Goal: Information Seeking & Learning: Learn about a topic

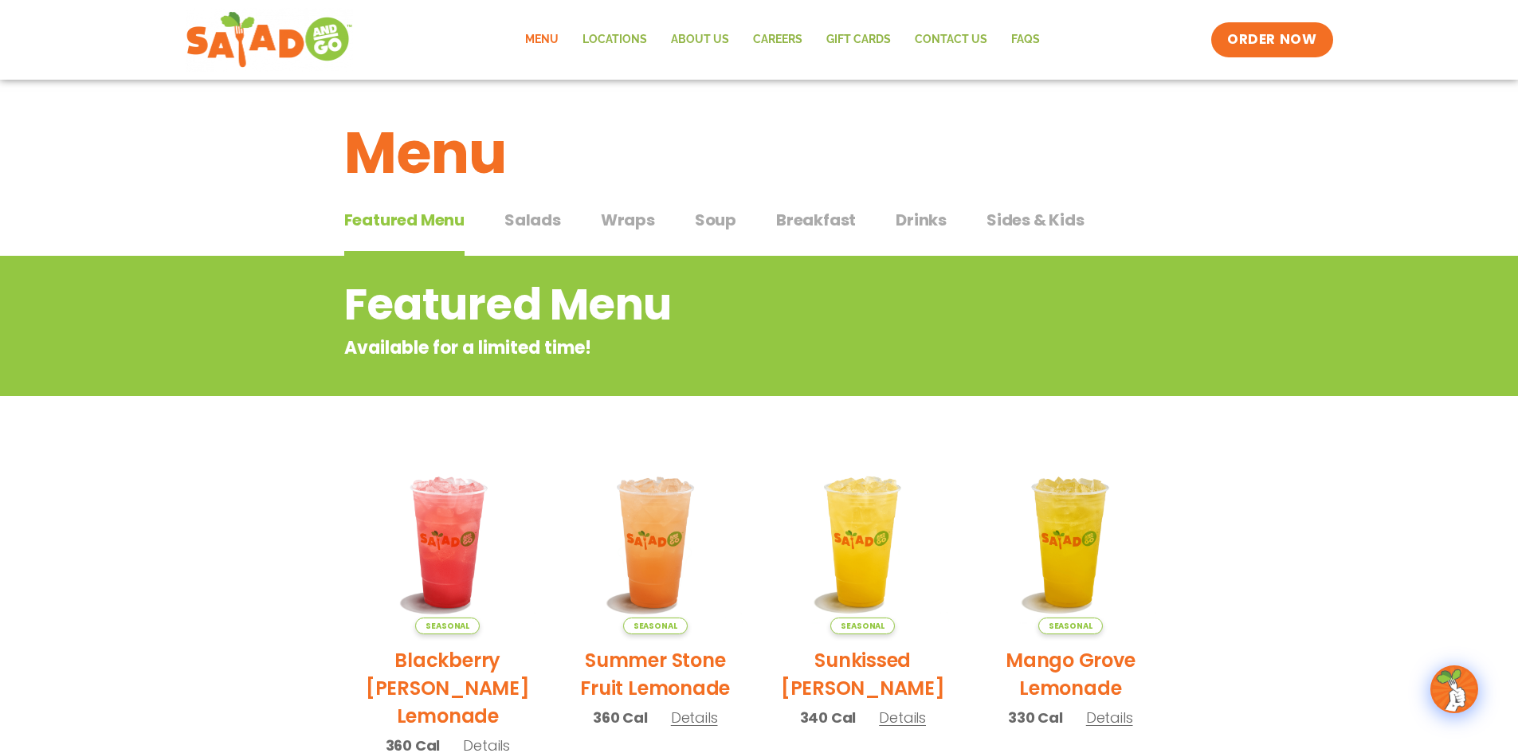
click at [796, 233] on button "Breakfast Breakfast" at bounding box center [816, 232] width 80 height 49
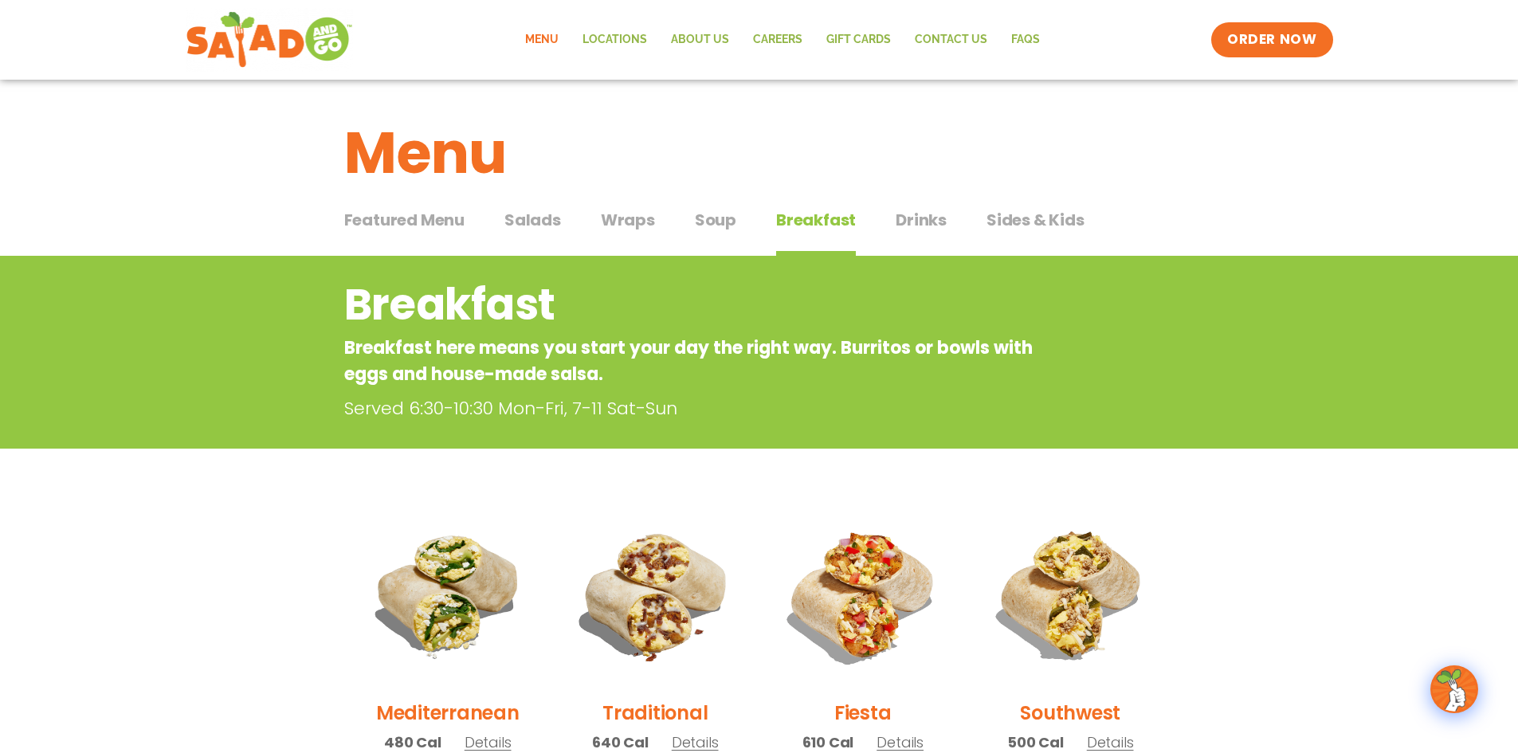
click at [539, 228] on span "Salads" at bounding box center [532, 220] width 57 height 24
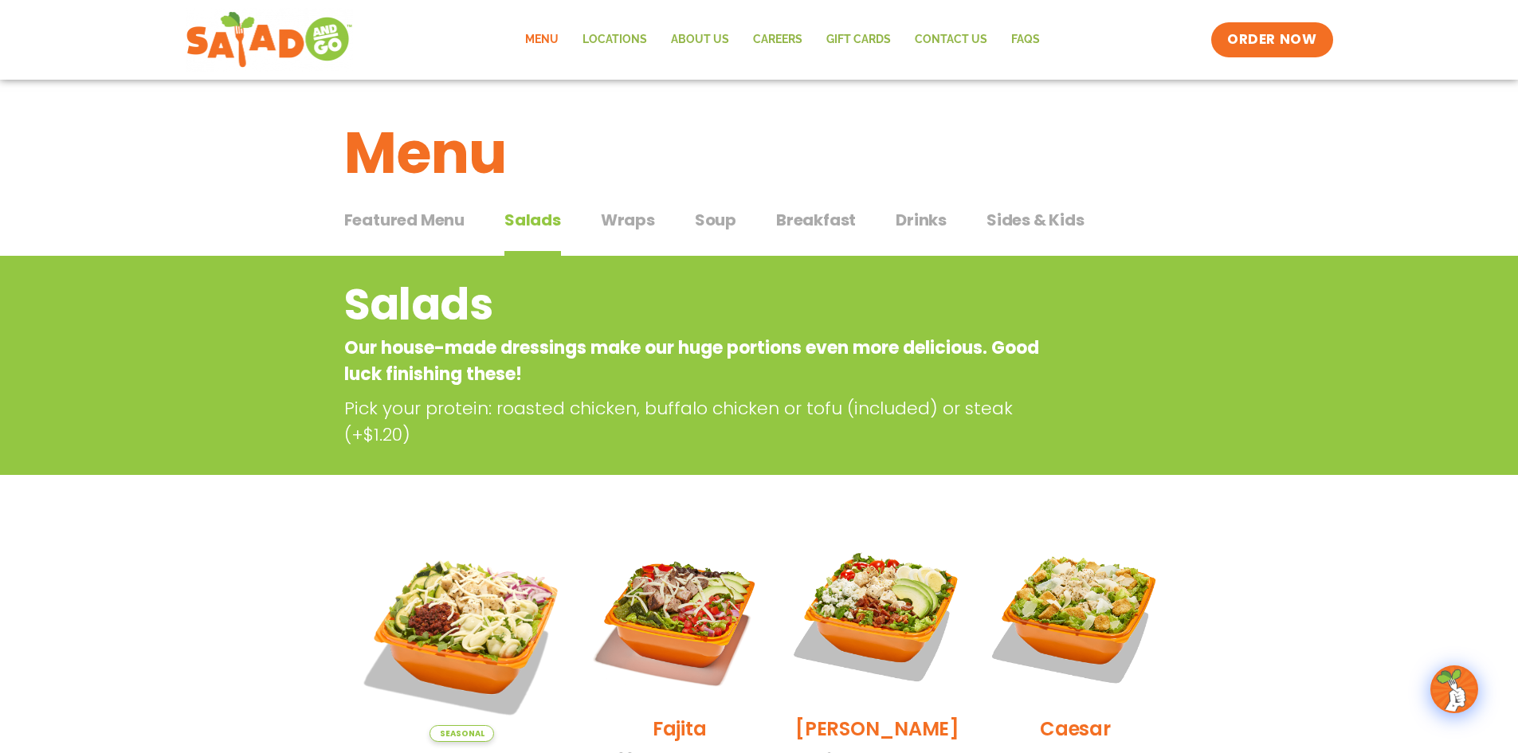
click at [808, 234] on button "Breakfast Breakfast" at bounding box center [816, 232] width 80 height 49
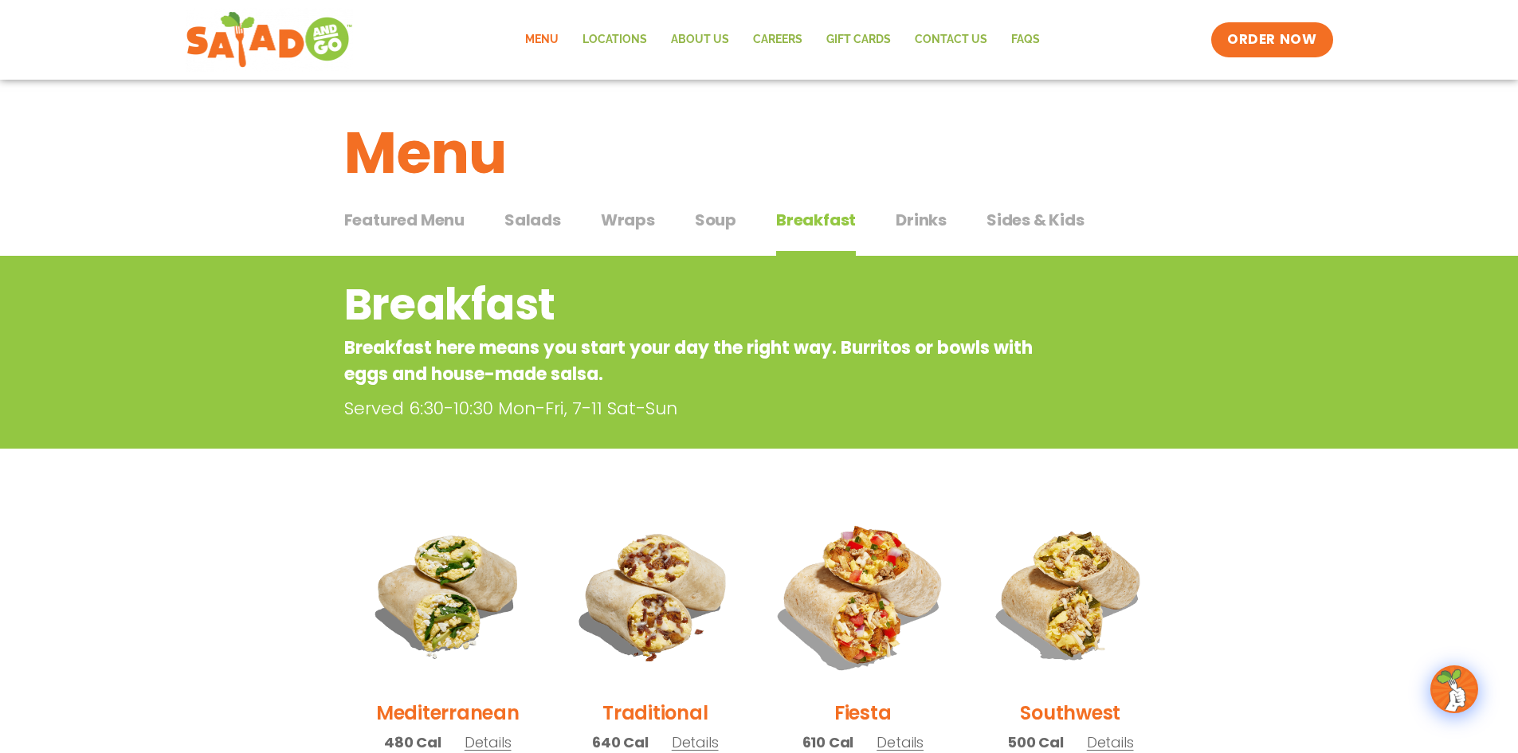
click at [868, 540] on img at bounding box center [862, 595] width 216 height 216
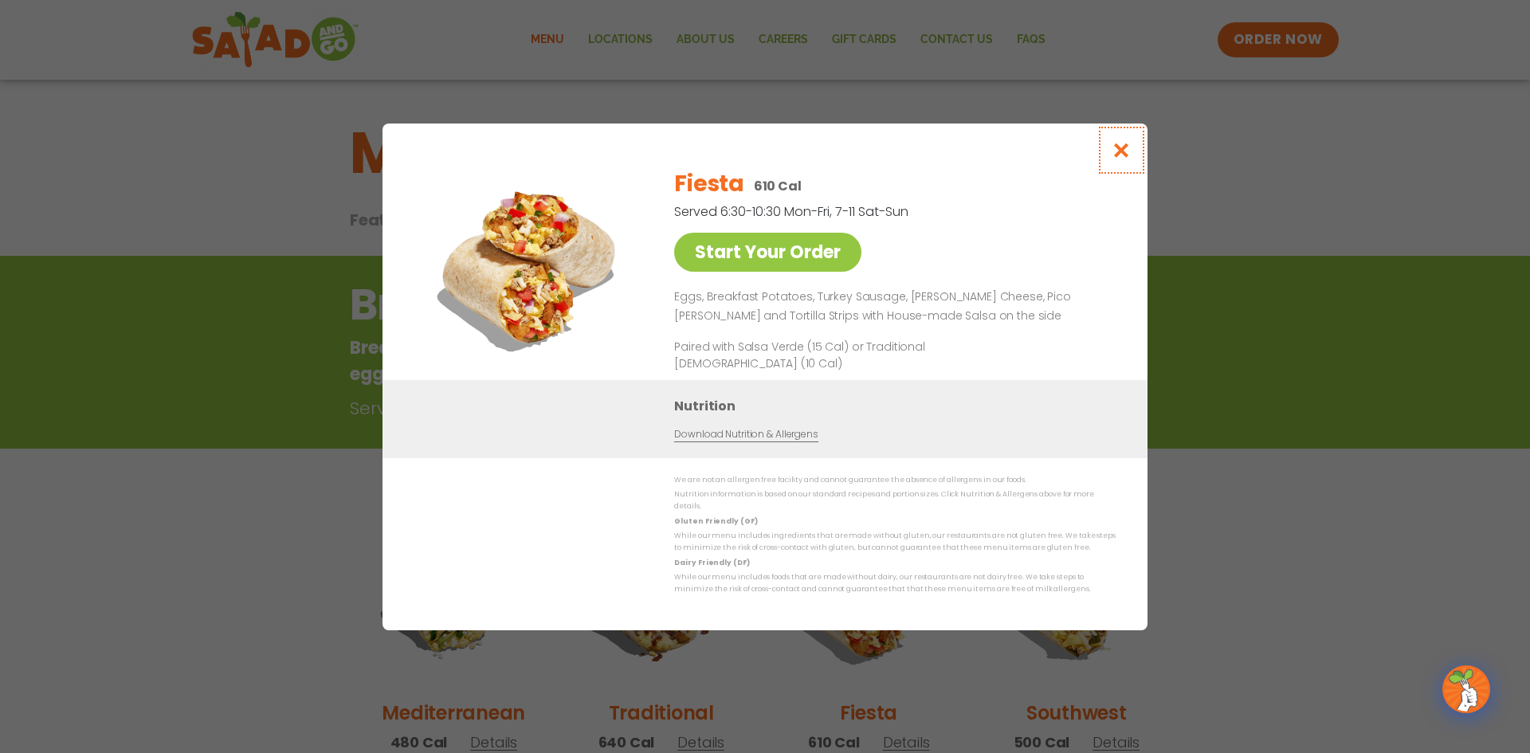
click at [1123, 154] on icon "Close modal" at bounding box center [1121, 150] width 20 height 17
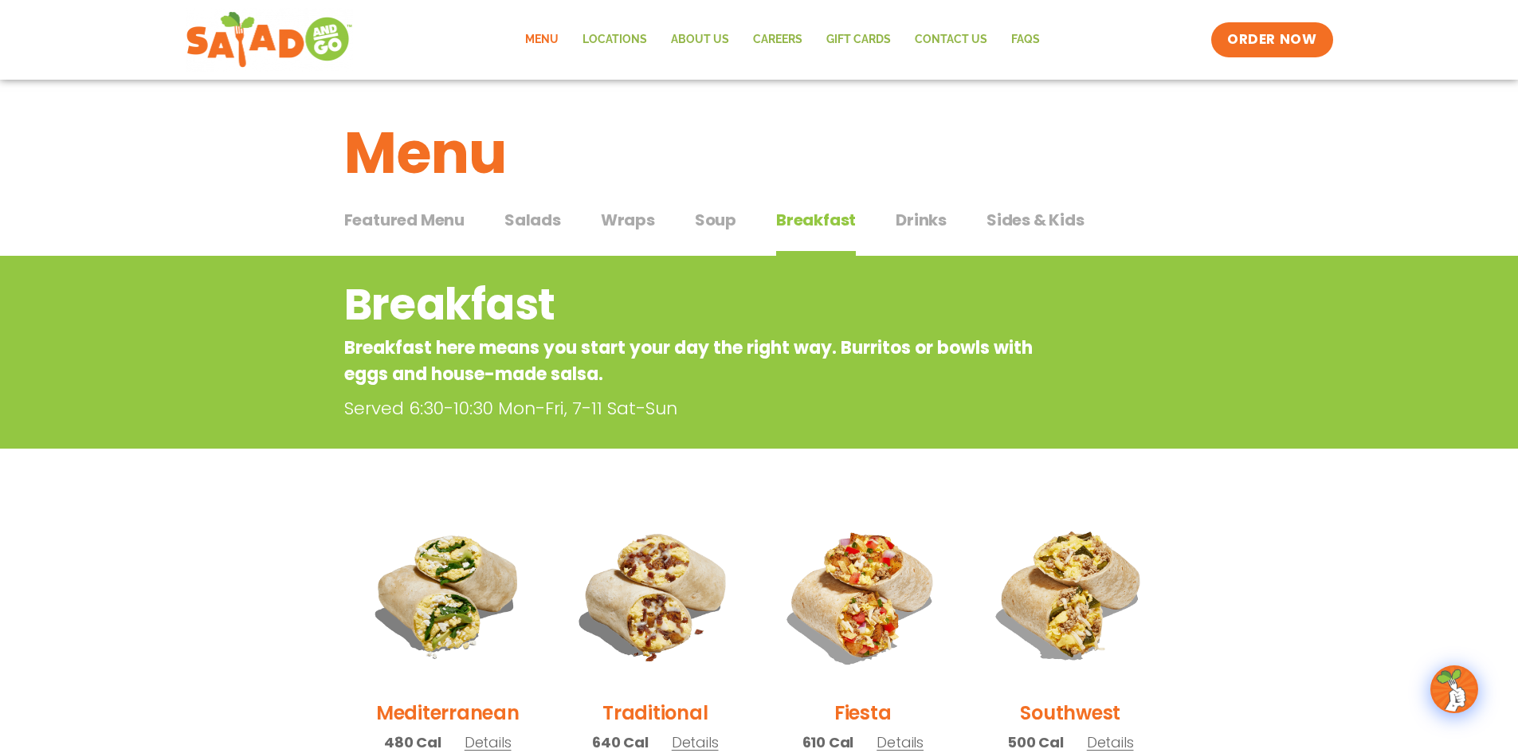
click at [519, 230] on span "Salads" at bounding box center [532, 220] width 57 height 24
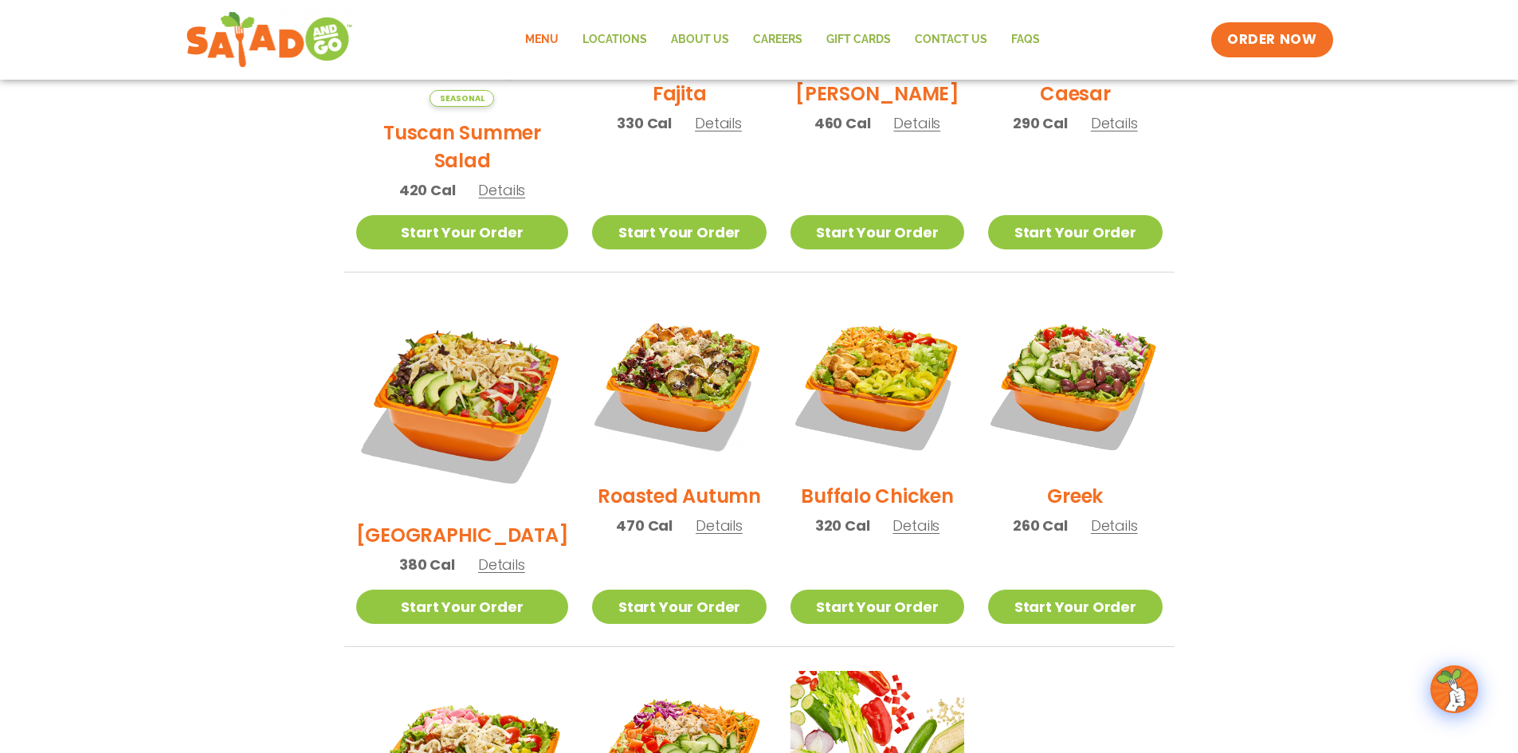
scroll to position [478, 0]
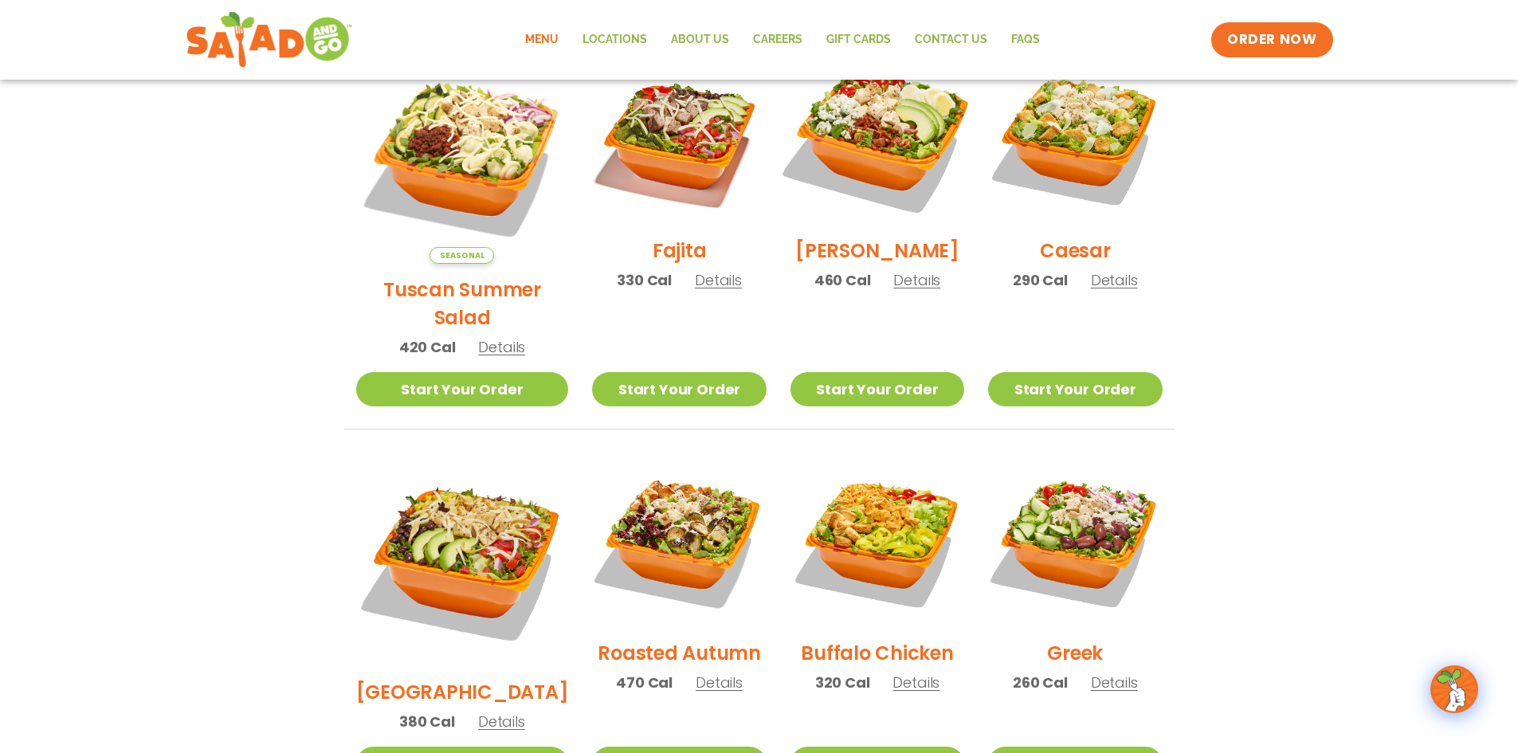
click at [883, 152] on img at bounding box center [877, 138] width 204 height 204
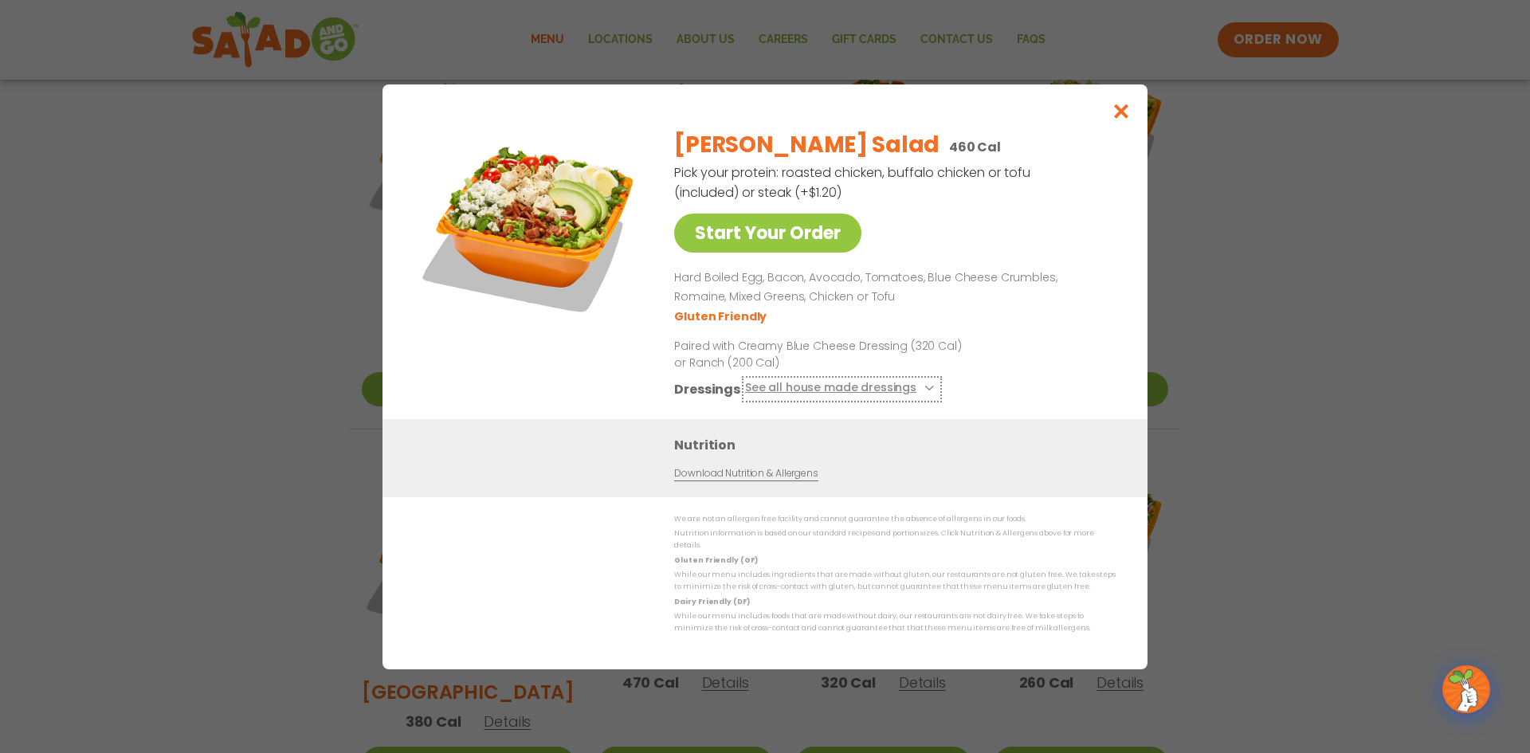
click at [928, 387] on button "See all house made dressings" at bounding box center [842, 388] width 194 height 20
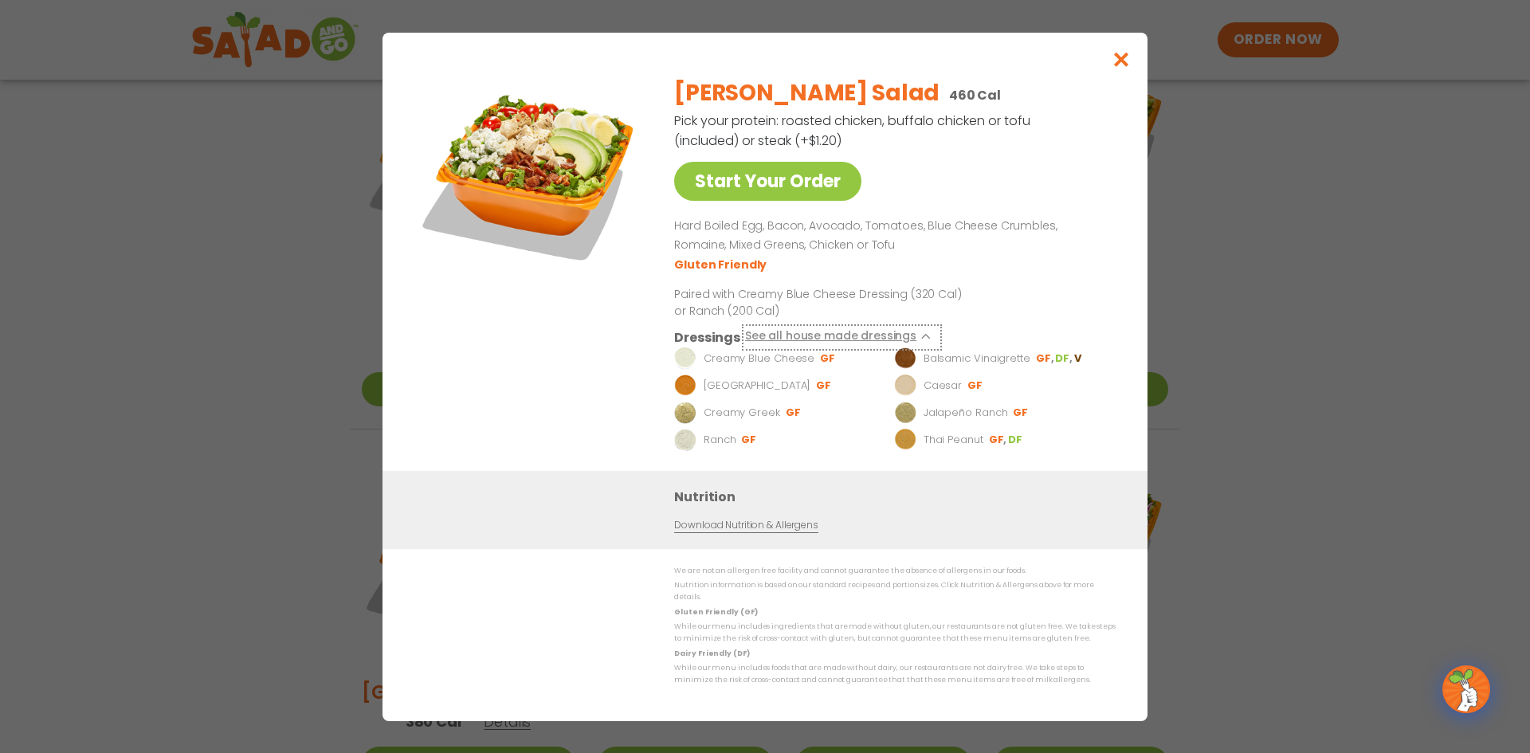
click at [924, 339] on icon at bounding box center [927, 336] width 6 height 6
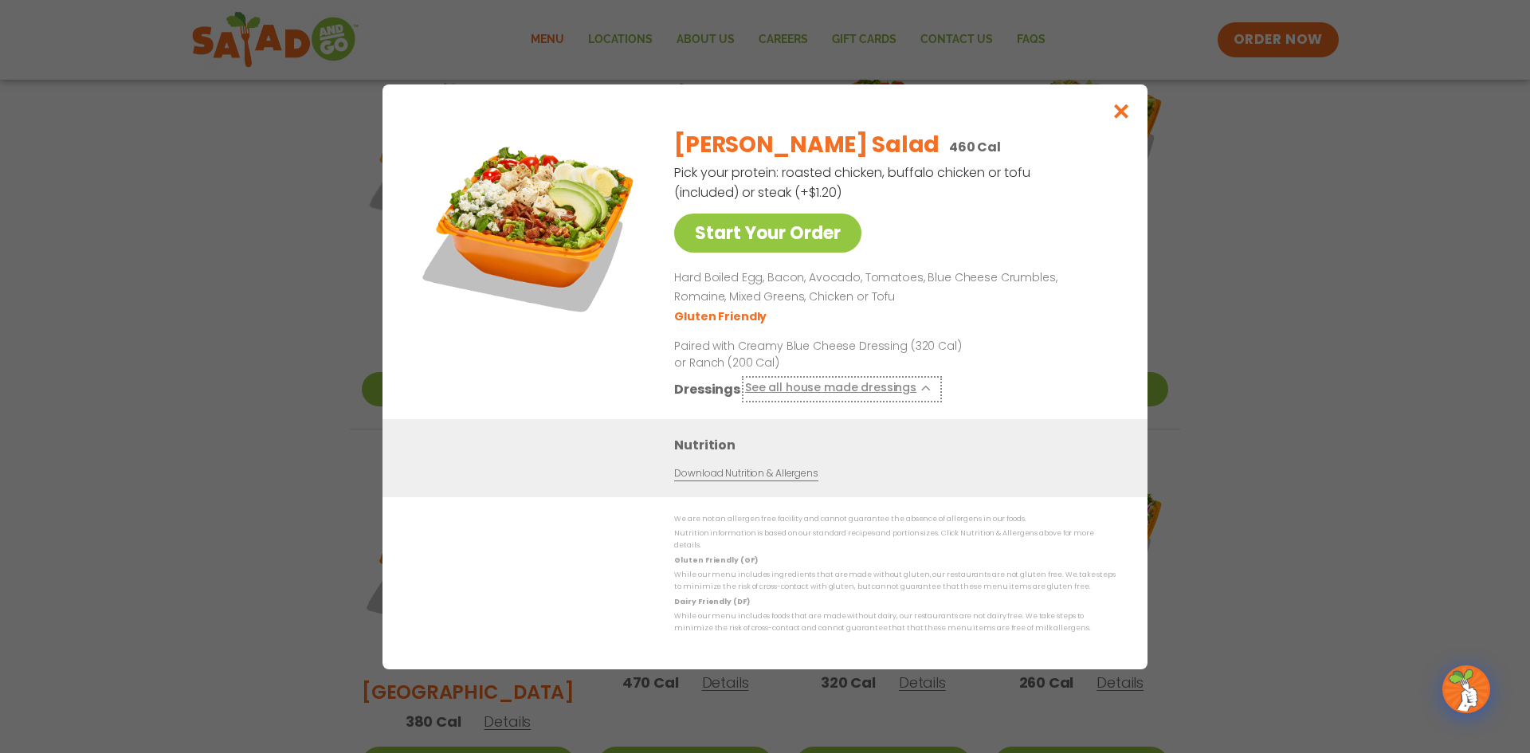
click at [924, 391] on icon at bounding box center [927, 388] width 6 height 6
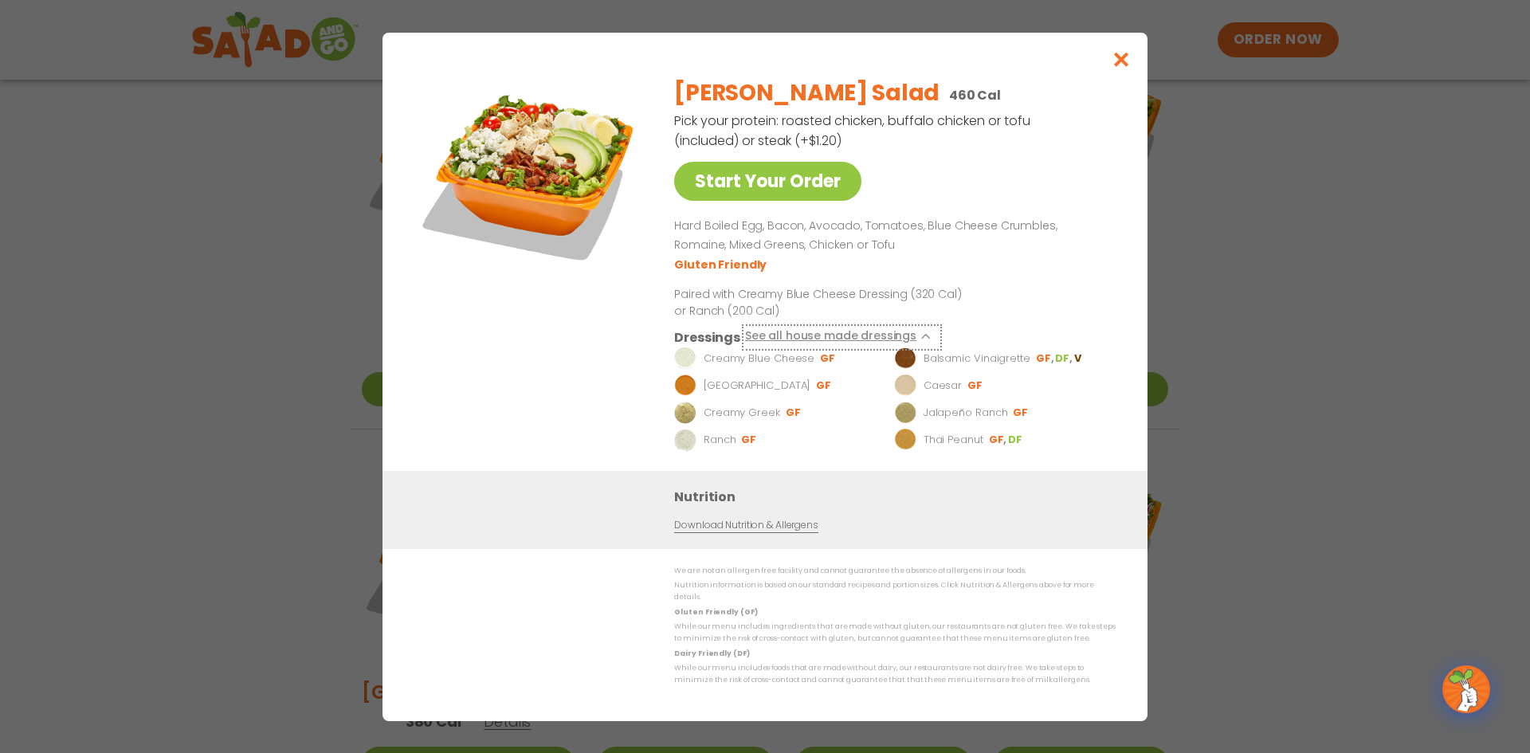
click at [925, 343] on button "See all house made dressings" at bounding box center [842, 337] width 194 height 20
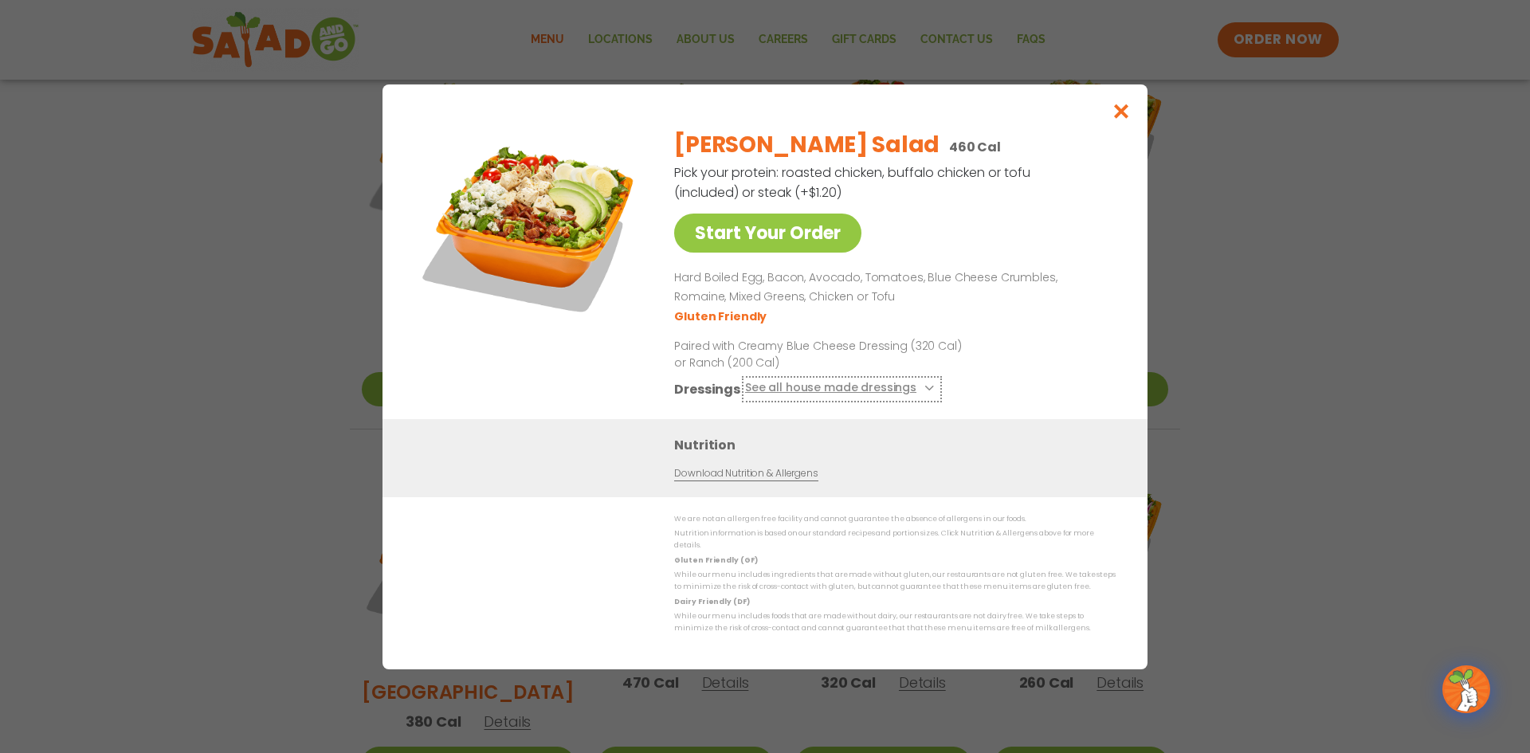
click at [915, 394] on button "See all house made dressings" at bounding box center [842, 388] width 194 height 20
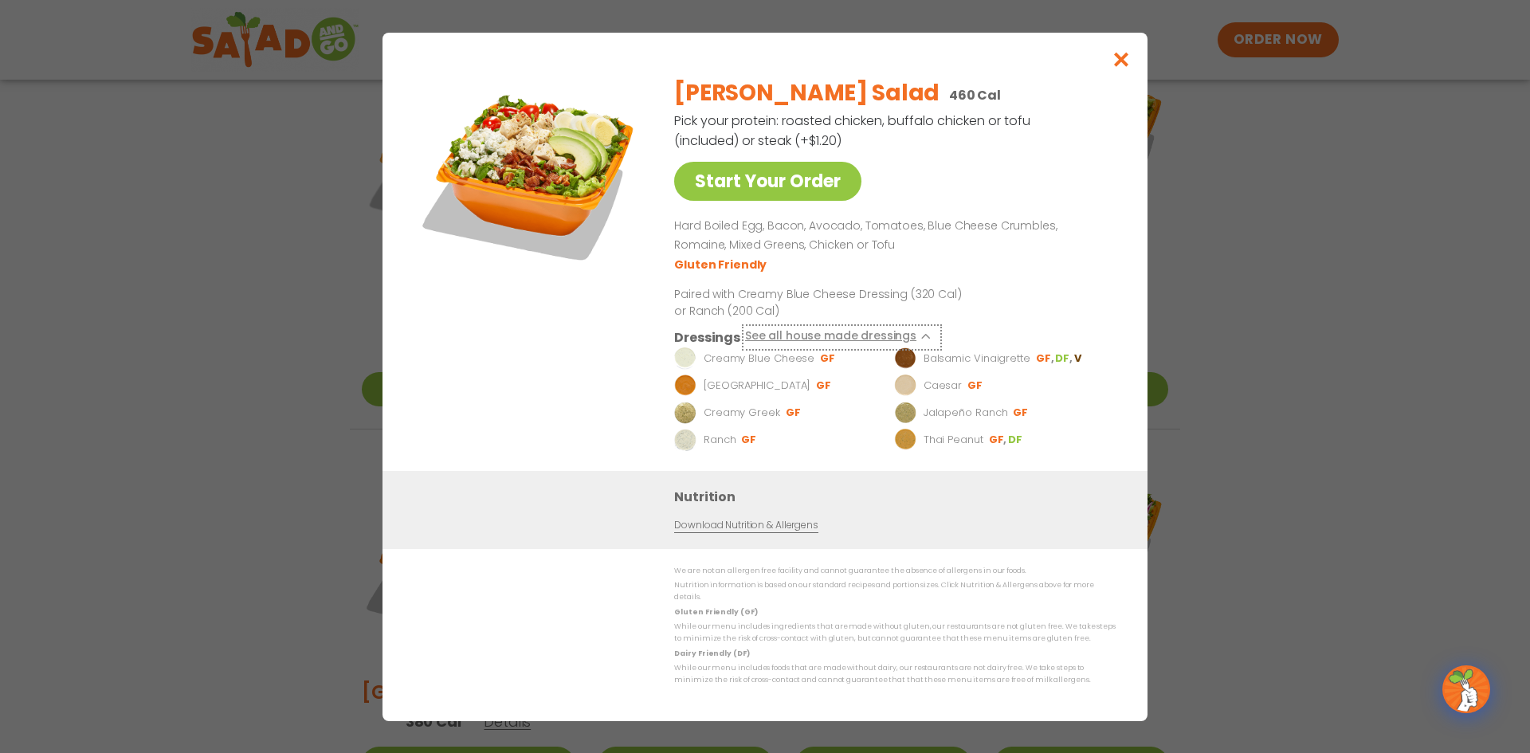
click at [924, 339] on icon at bounding box center [927, 336] width 6 height 6
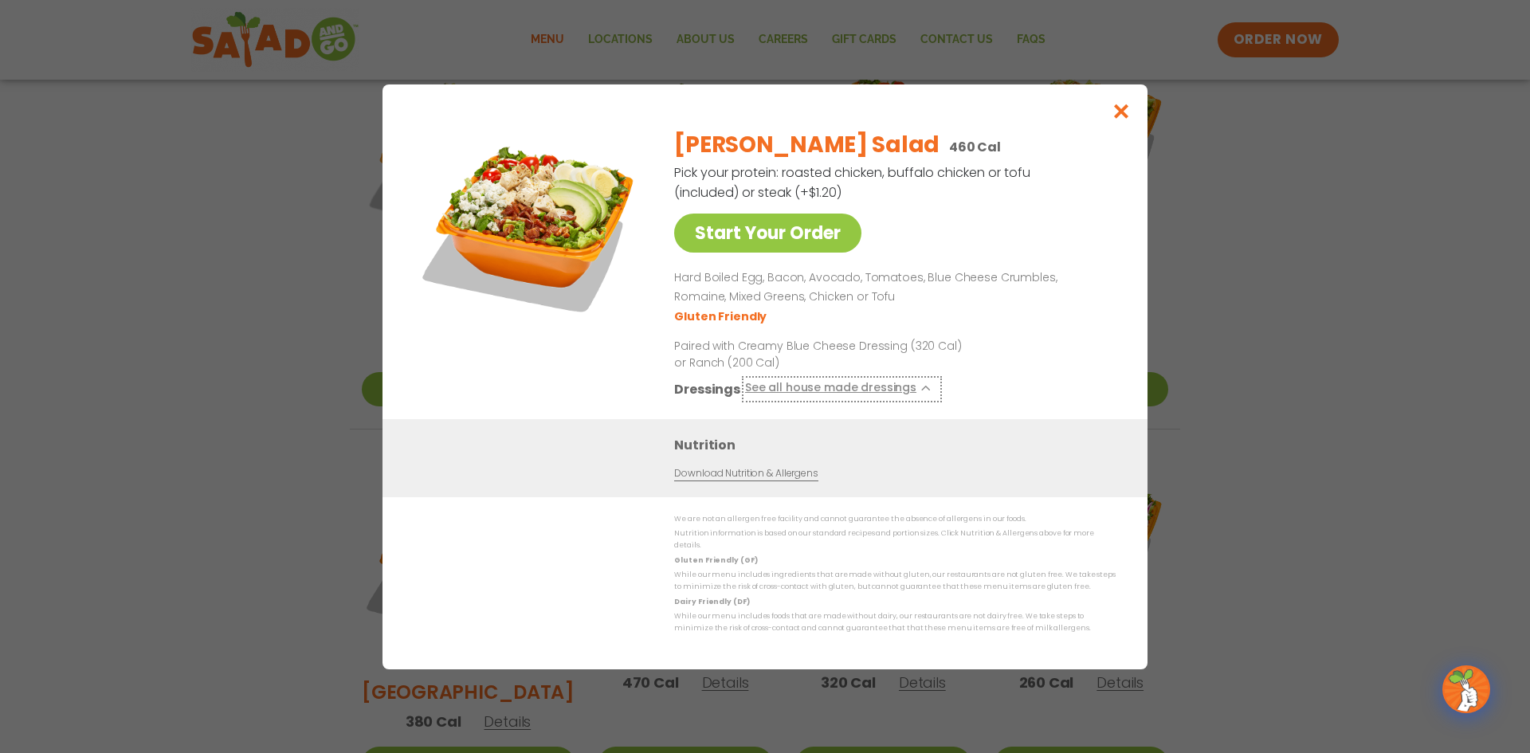
click at [909, 393] on button "See all house made dressings" at bounding box center [842, 388] width 194 height 20
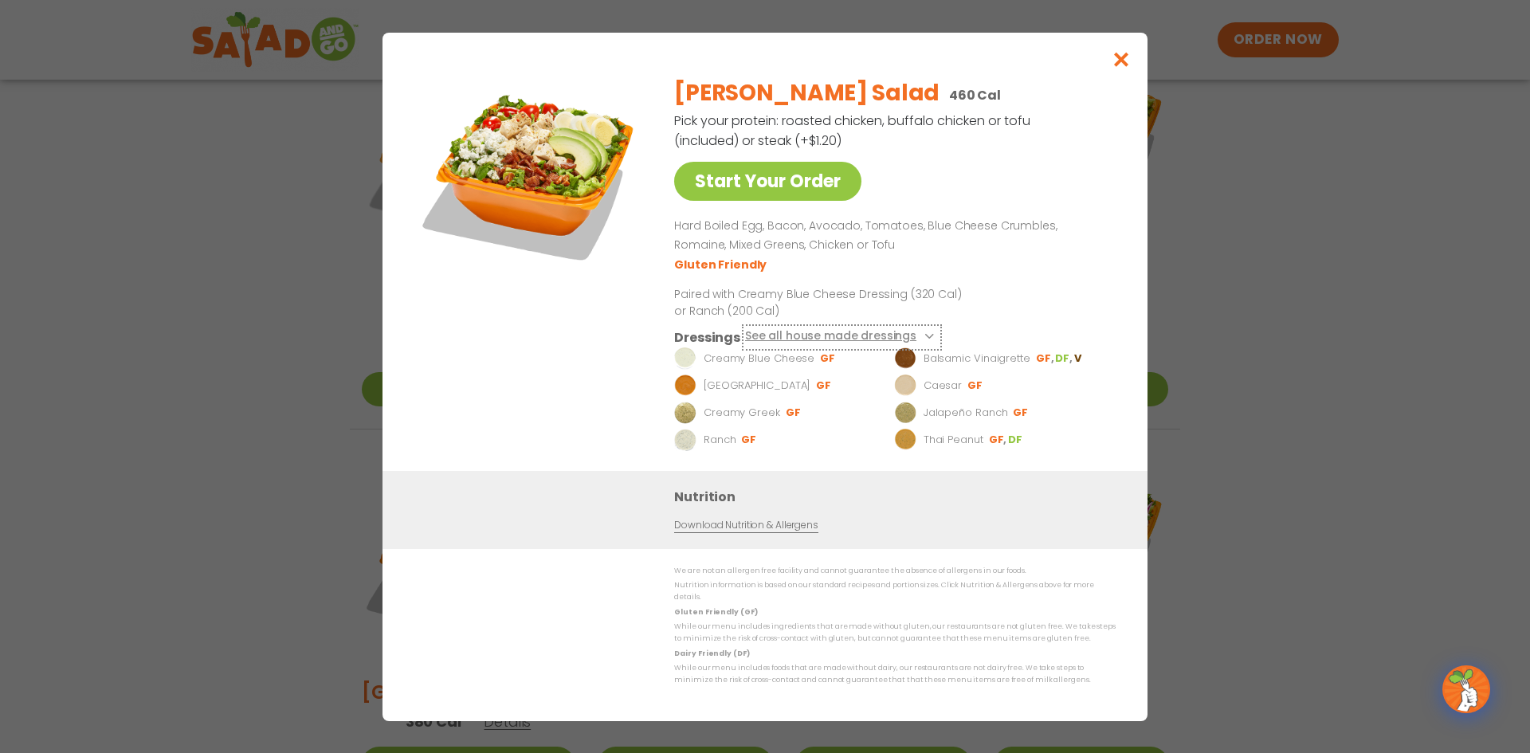
click at [925, 338] on button "See all house made dressings" at bounding box center [842, 337] width 194 height 20
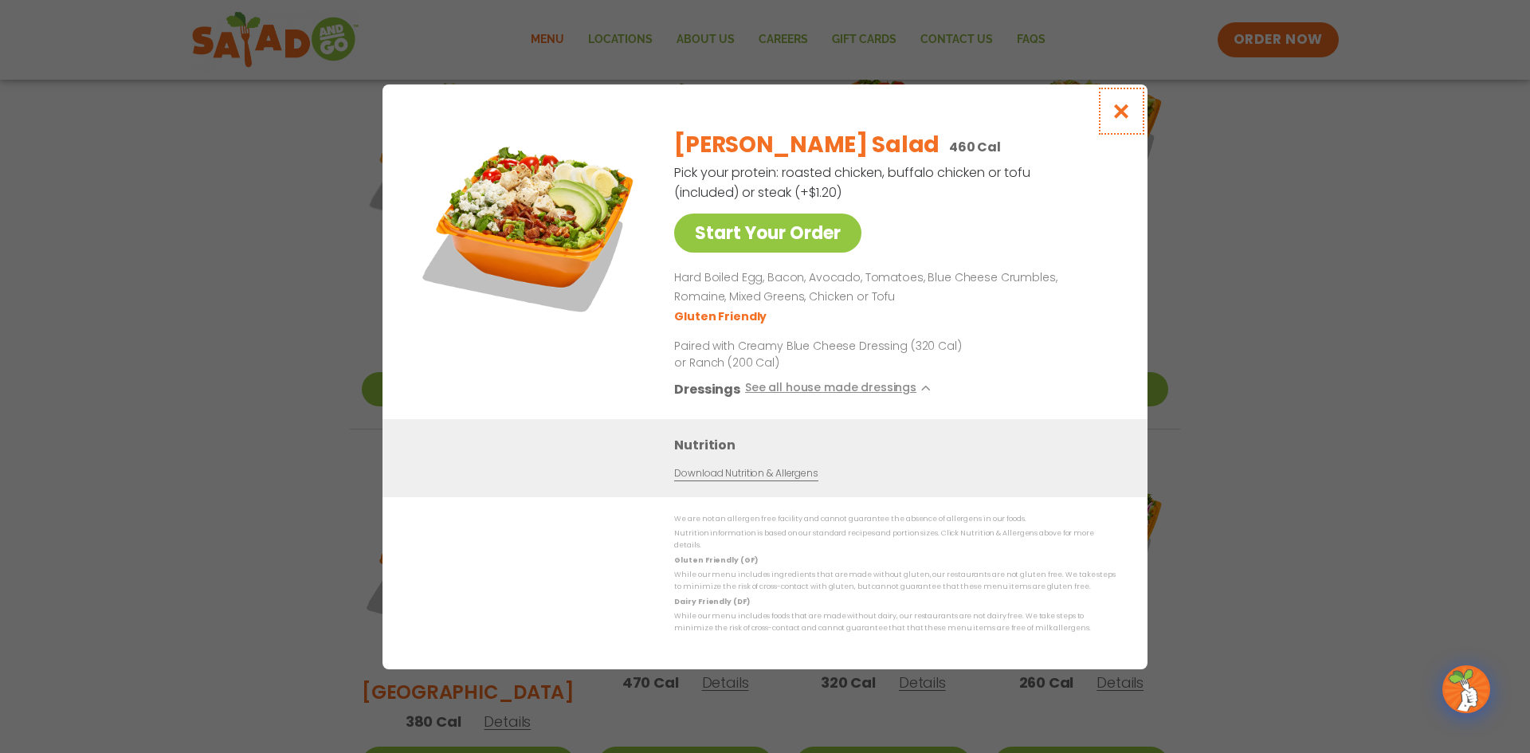
click at [1113, 111] on icon "Close modal" at bounding box center [1121, 111] width 20 height 17
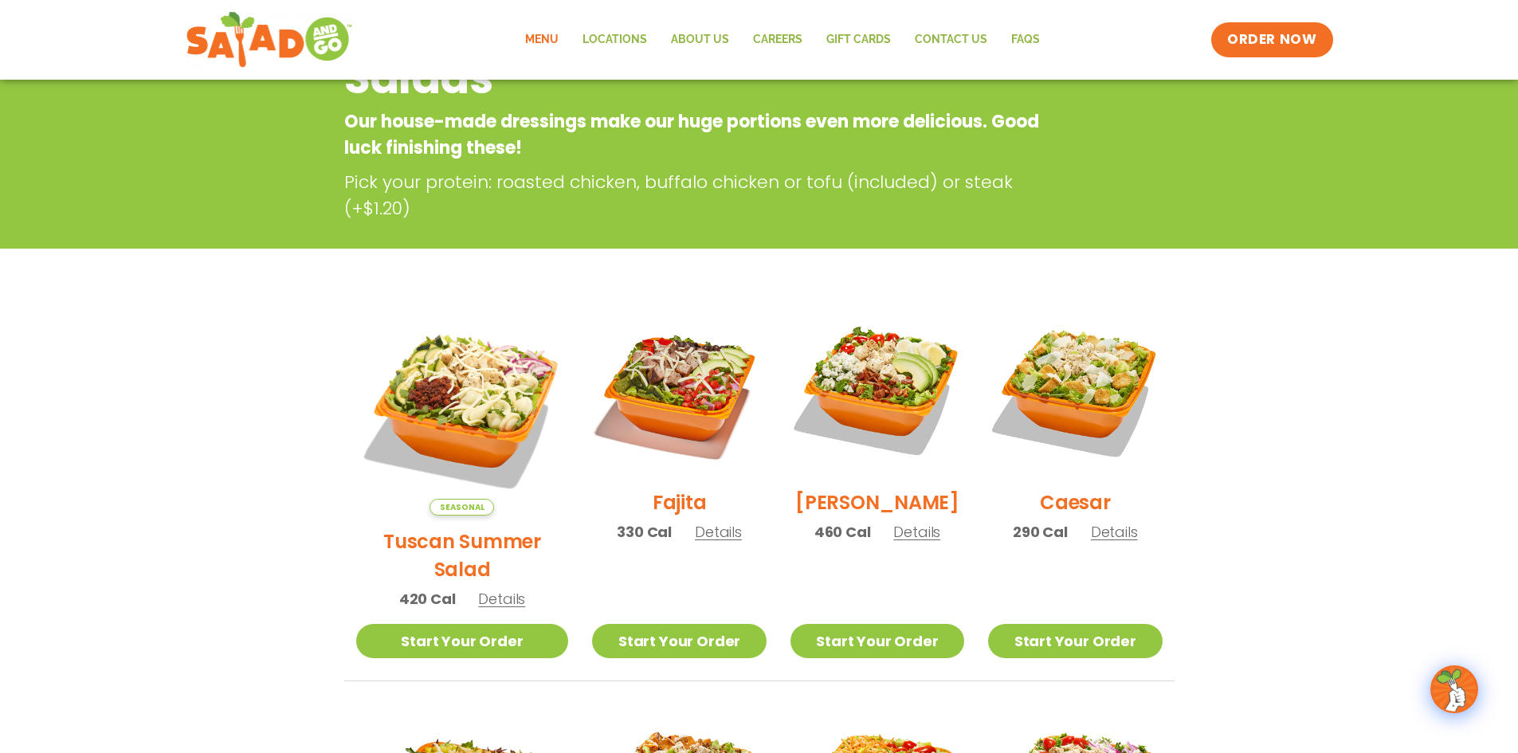
scroll to position [0, 0]
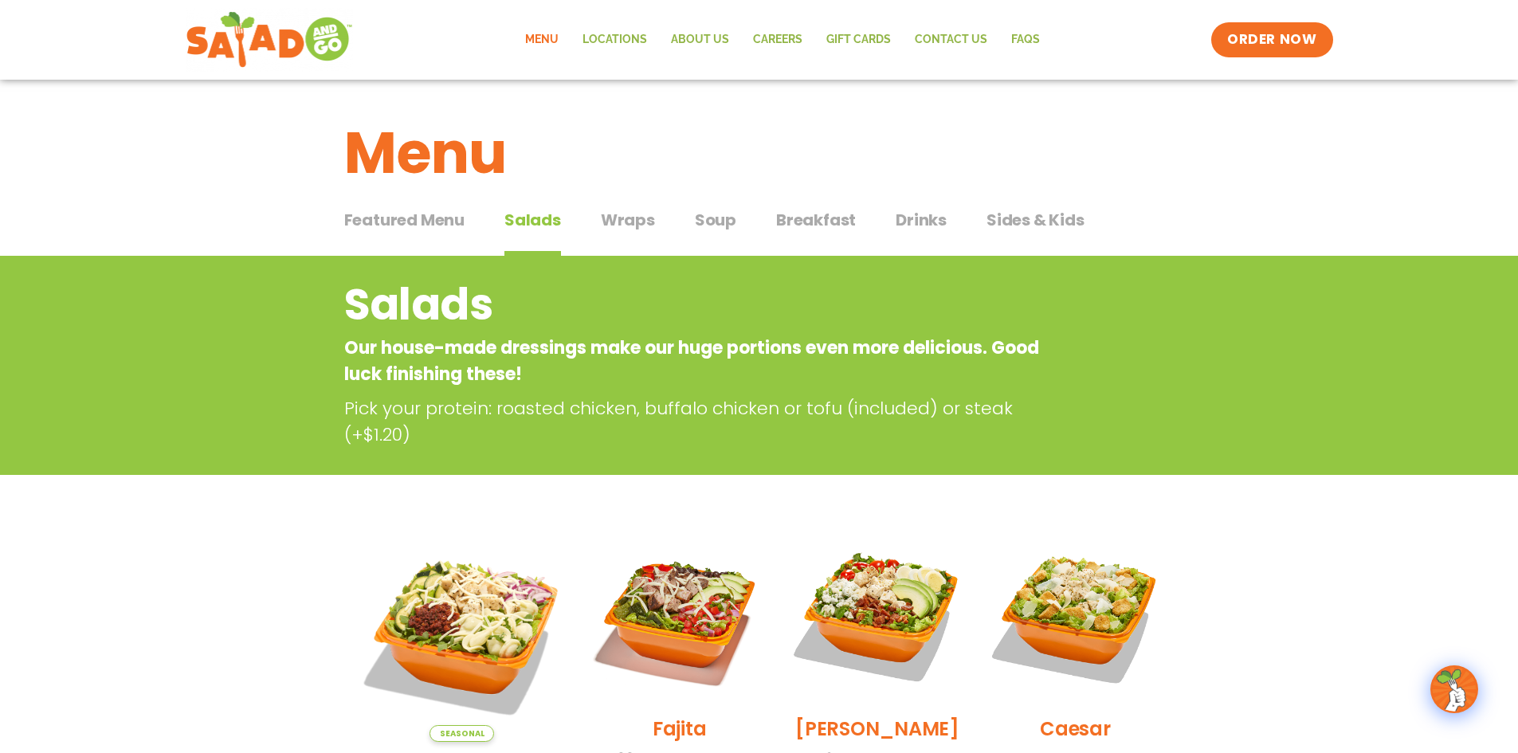
click at [617, 229] on span "Wraps" at bounding box center [628, 220] width 54 height 24
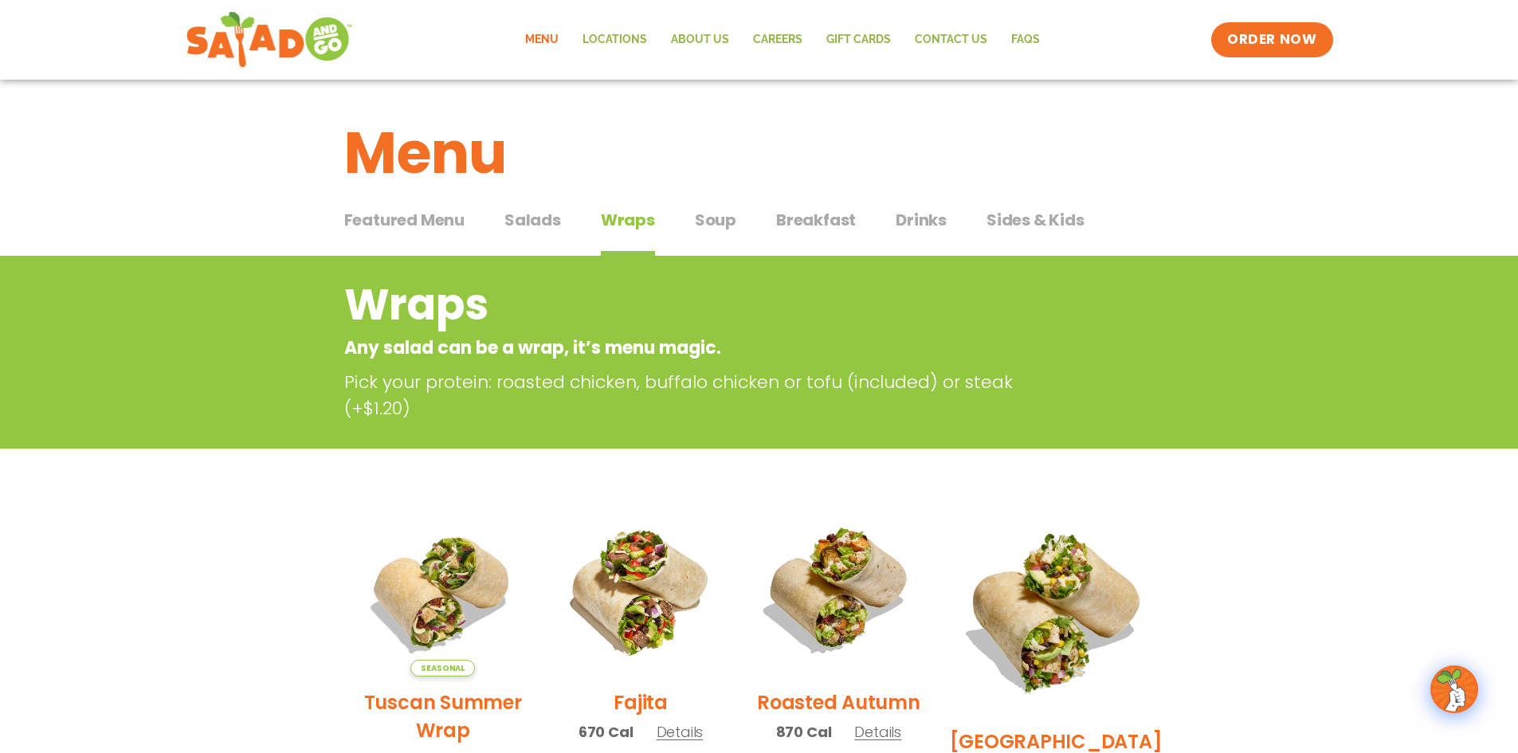
click at [535, 210] on span "Salads" at bounding box center [532, 220] width 57 height 24
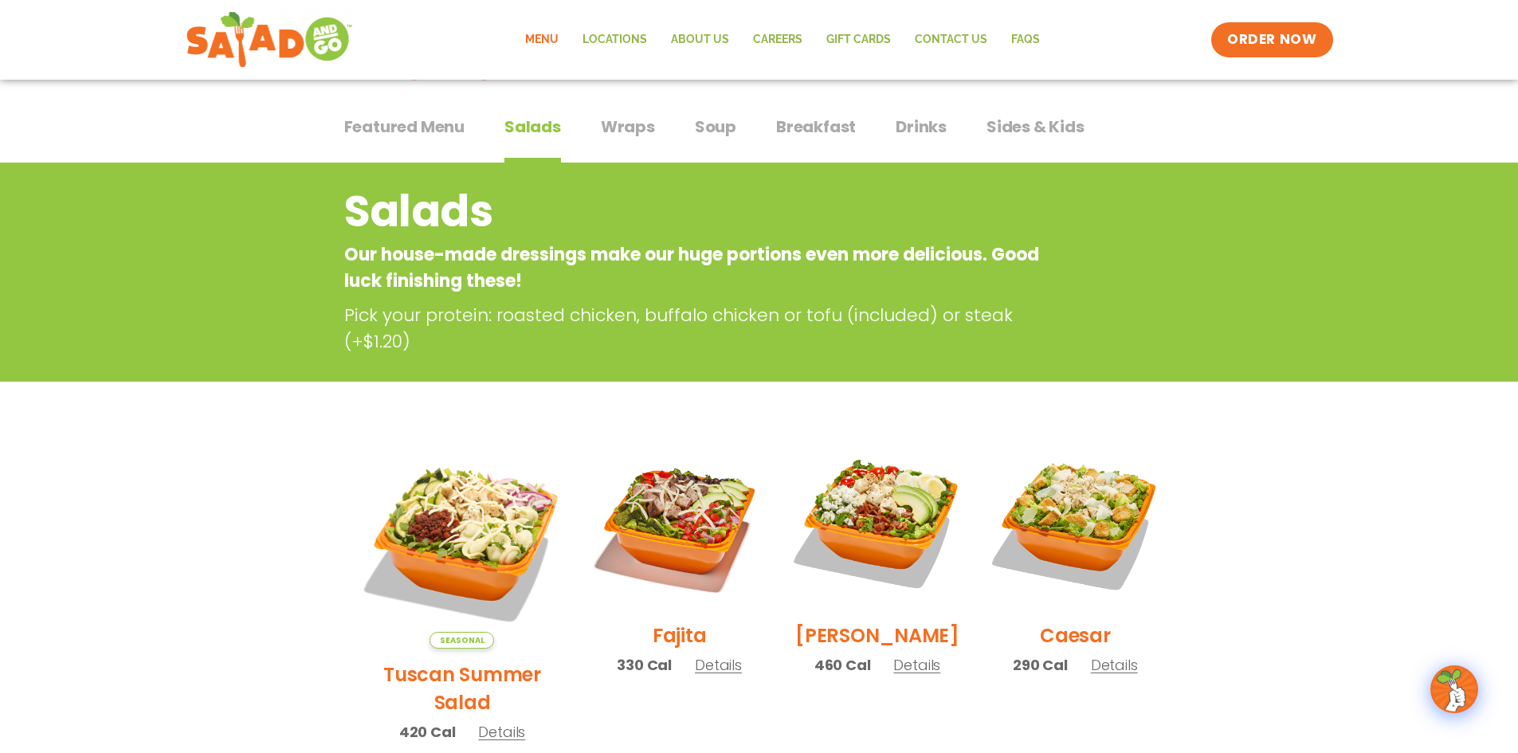
scroll to position [398, 0]
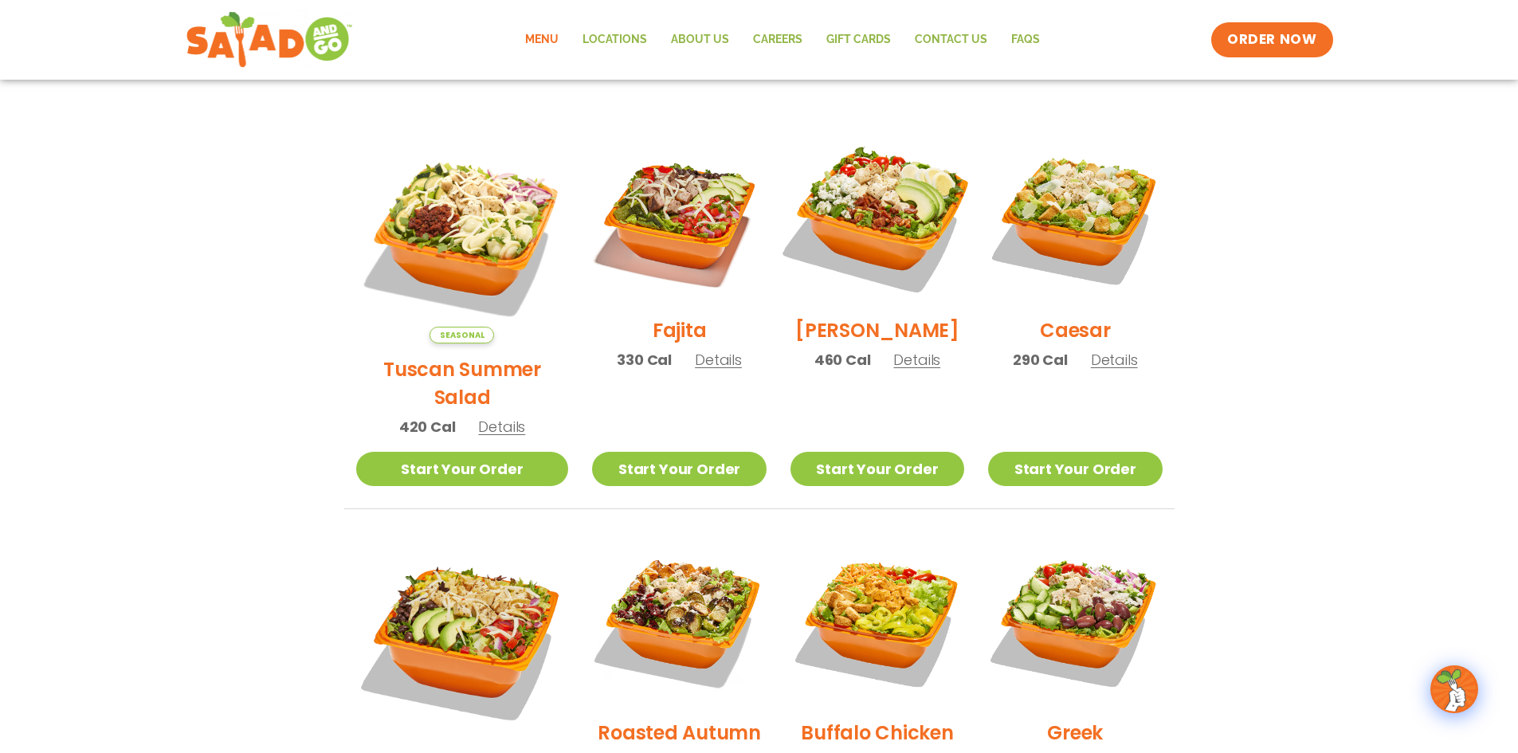
click at [863, 239] on img at bounding box center [877, 218] width 204 height 204
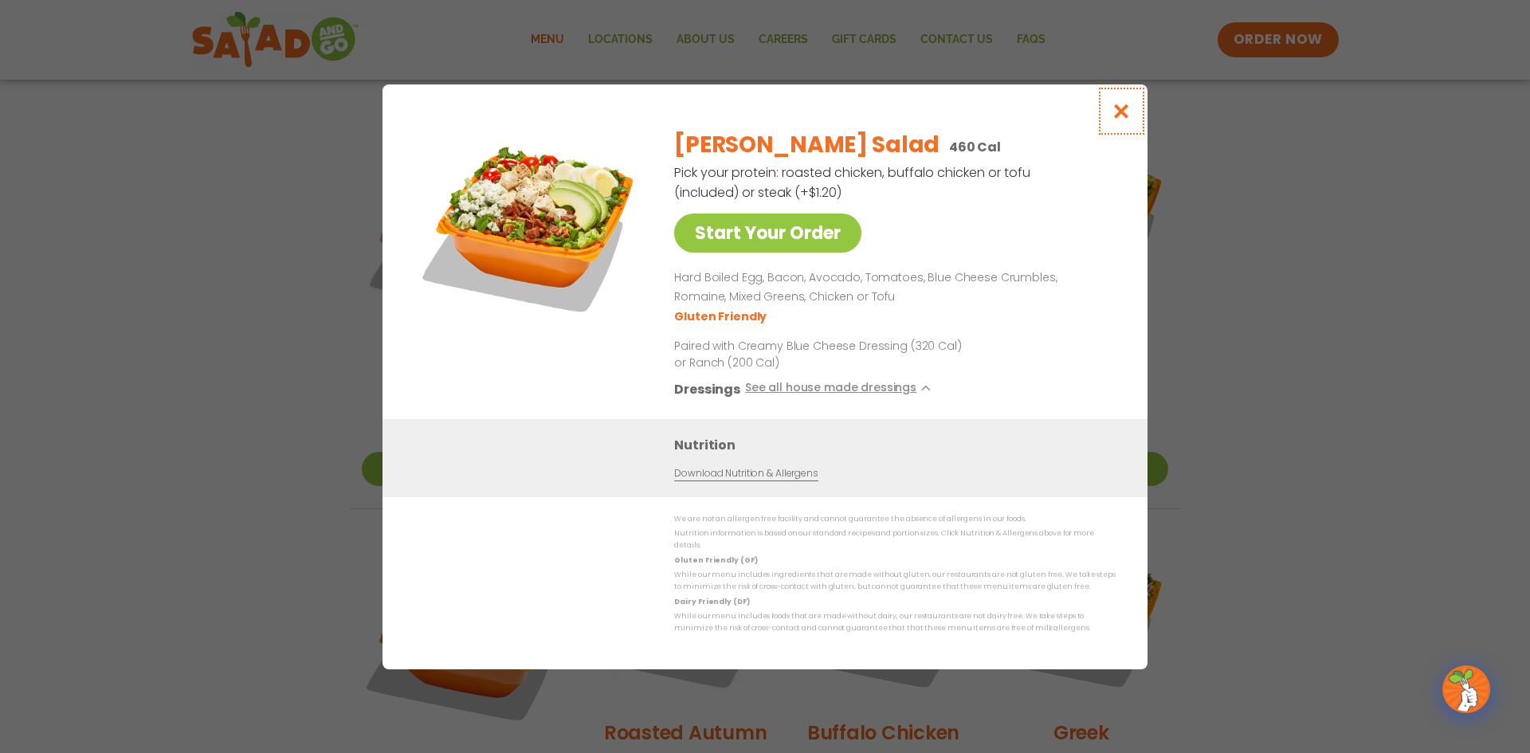
click at [1118, 119] on icon "Close modal" at bounding box center [1121, 111] width 20 height 17
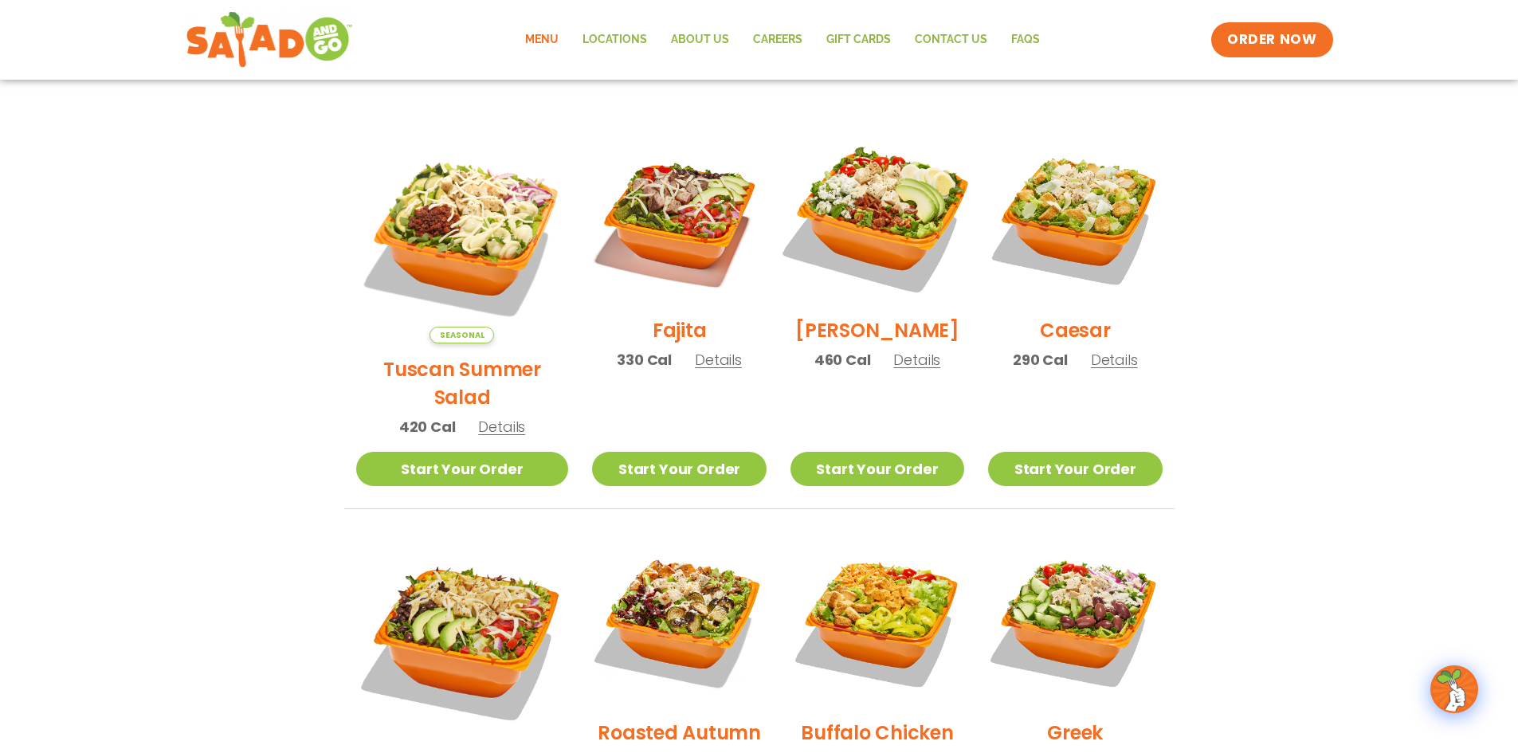
click at [860, 214] on img at bounding box center [877, 218] width 204 height 204
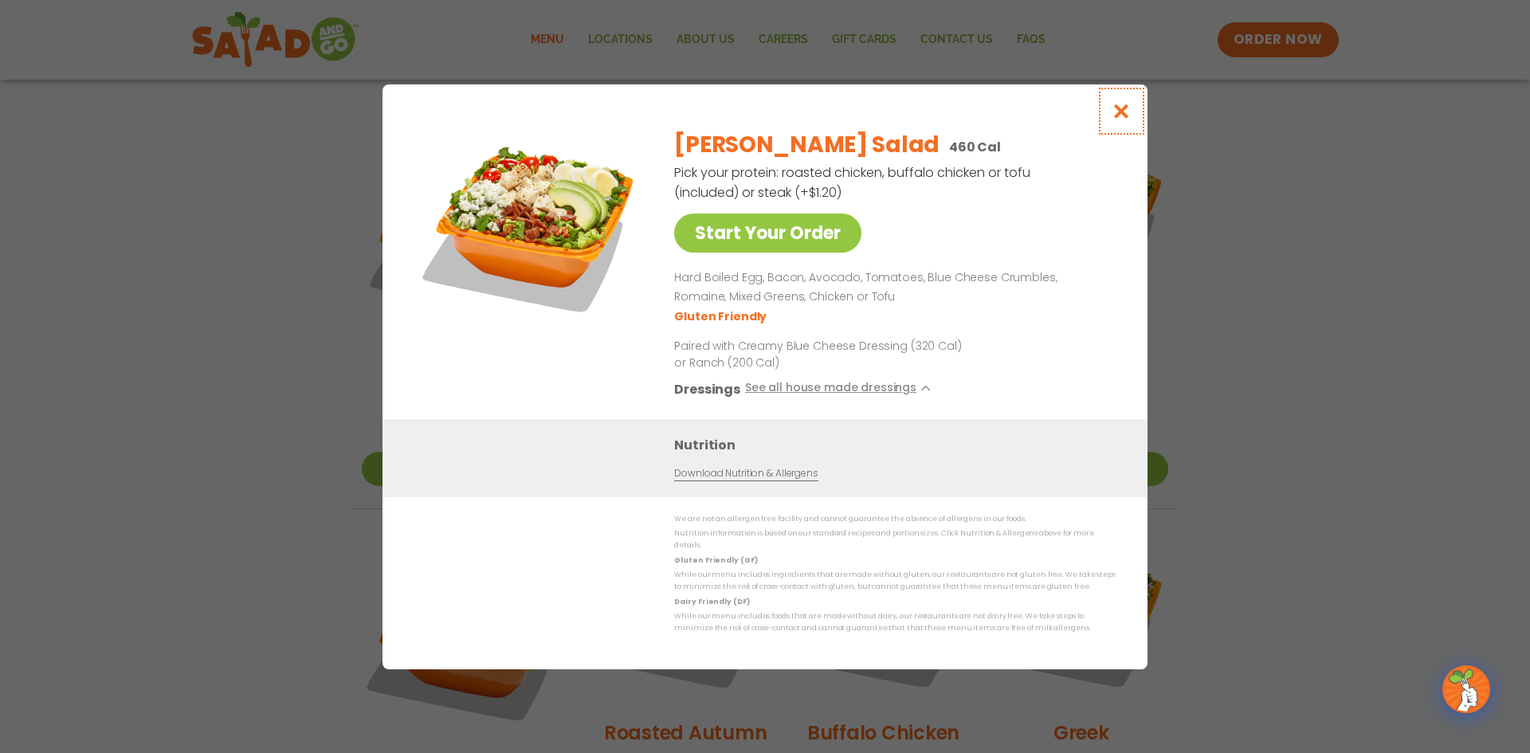
click at [1127, 120] on icon "Close modal" at bounding box center [1121, 111] width 20 height 17
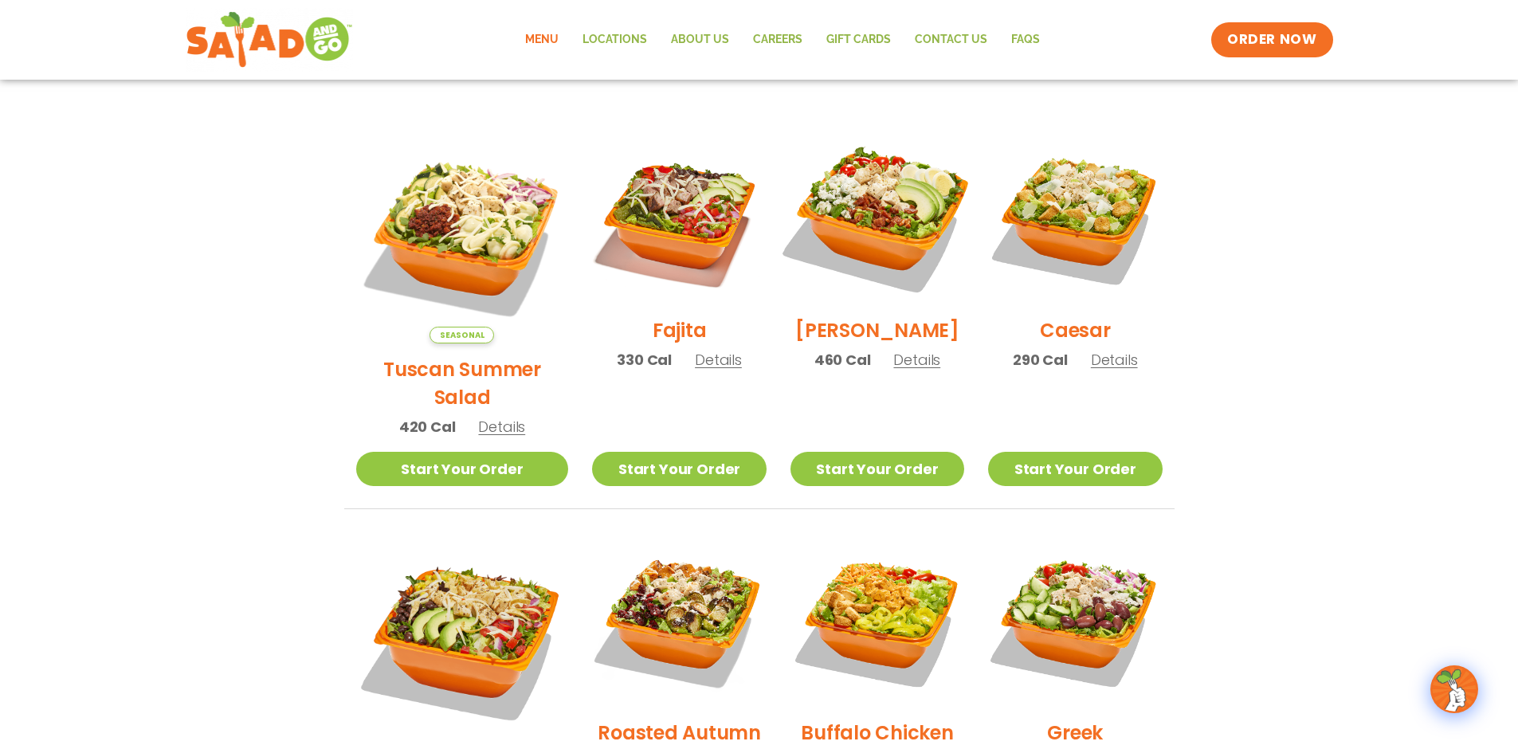
click at [835, 234] on img at bounding box center [877, 218] width 204 height 204
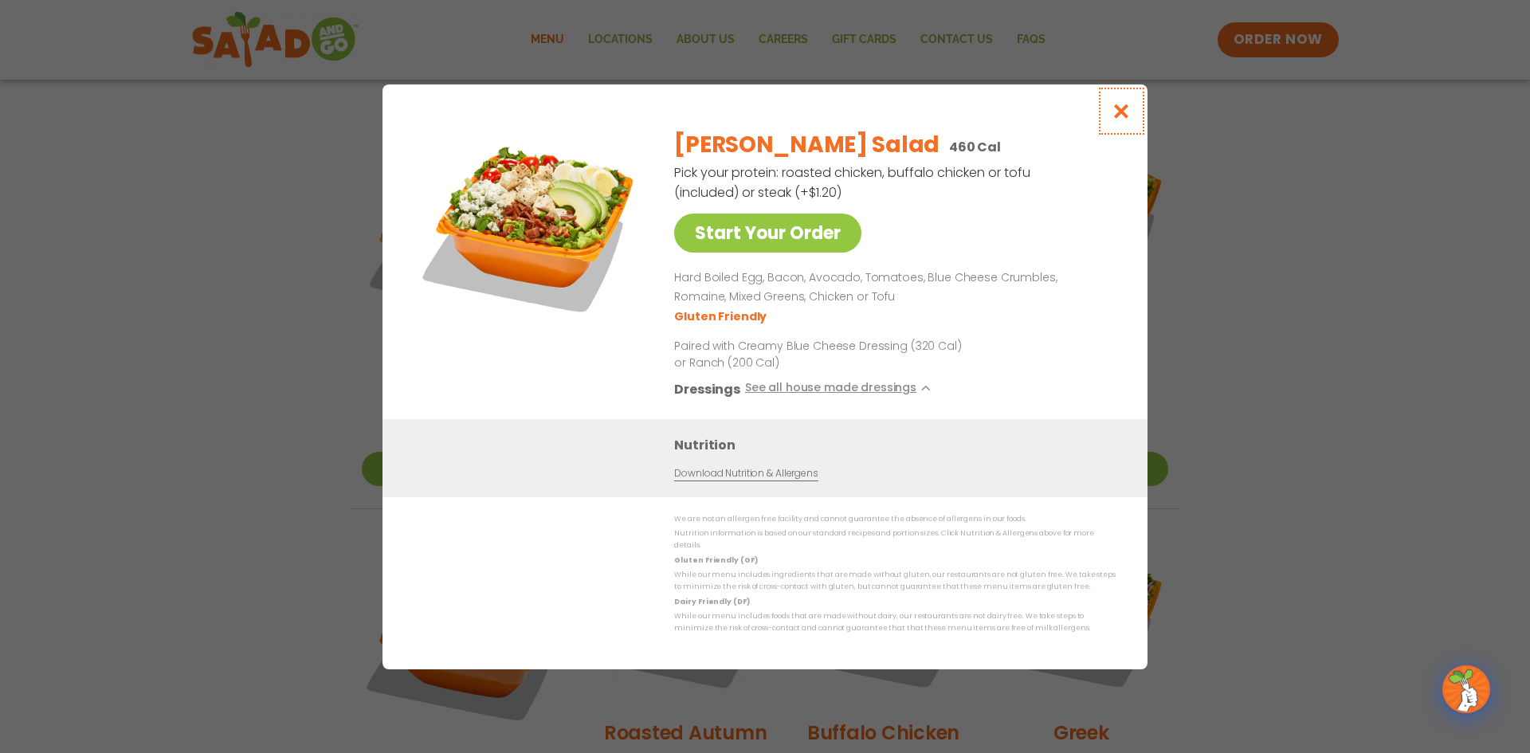
click at [1129, 114] on icon "Close modal" at bounding box center [1121, 111] width 20 height 17
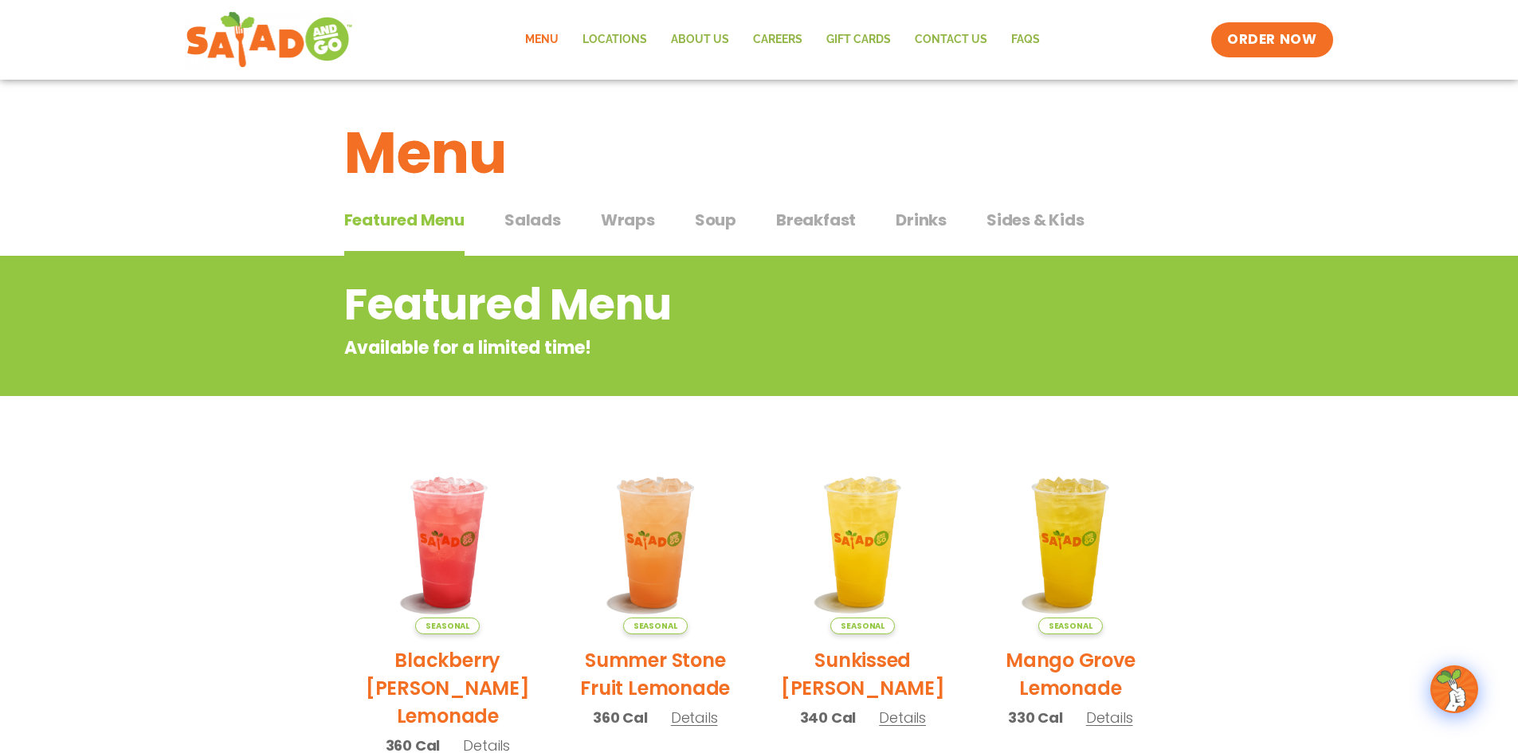
click at [563, 227] on div "Featured Menu Featured Menu Salads Salads Wraps Wraps Soup Soup Breakfast Break…" at bounding box center [759, 229] width 830 height 54
click at [551, 225] on span "Salads" at bounding box center [532, 220] width 57 height 24
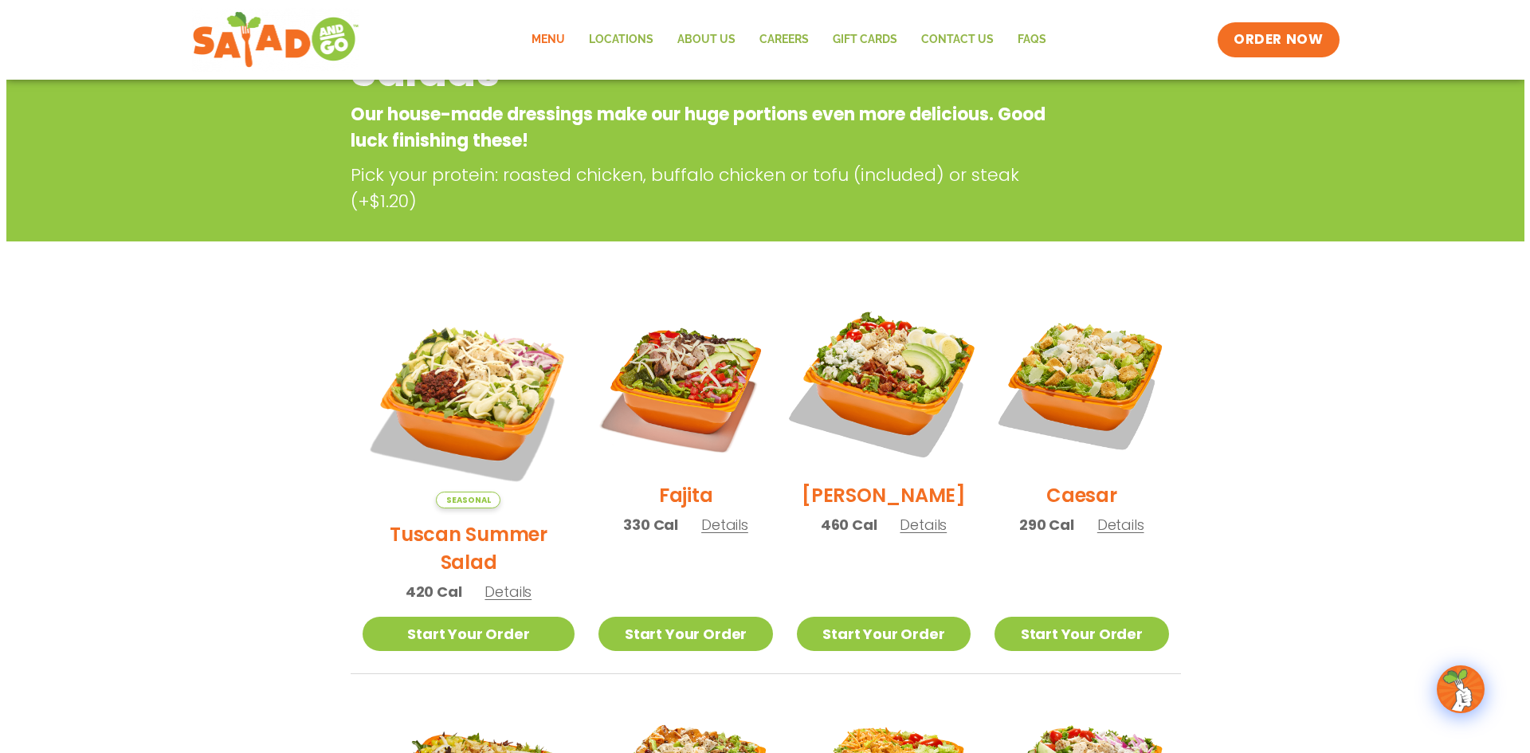
scroll to position [239, 0]
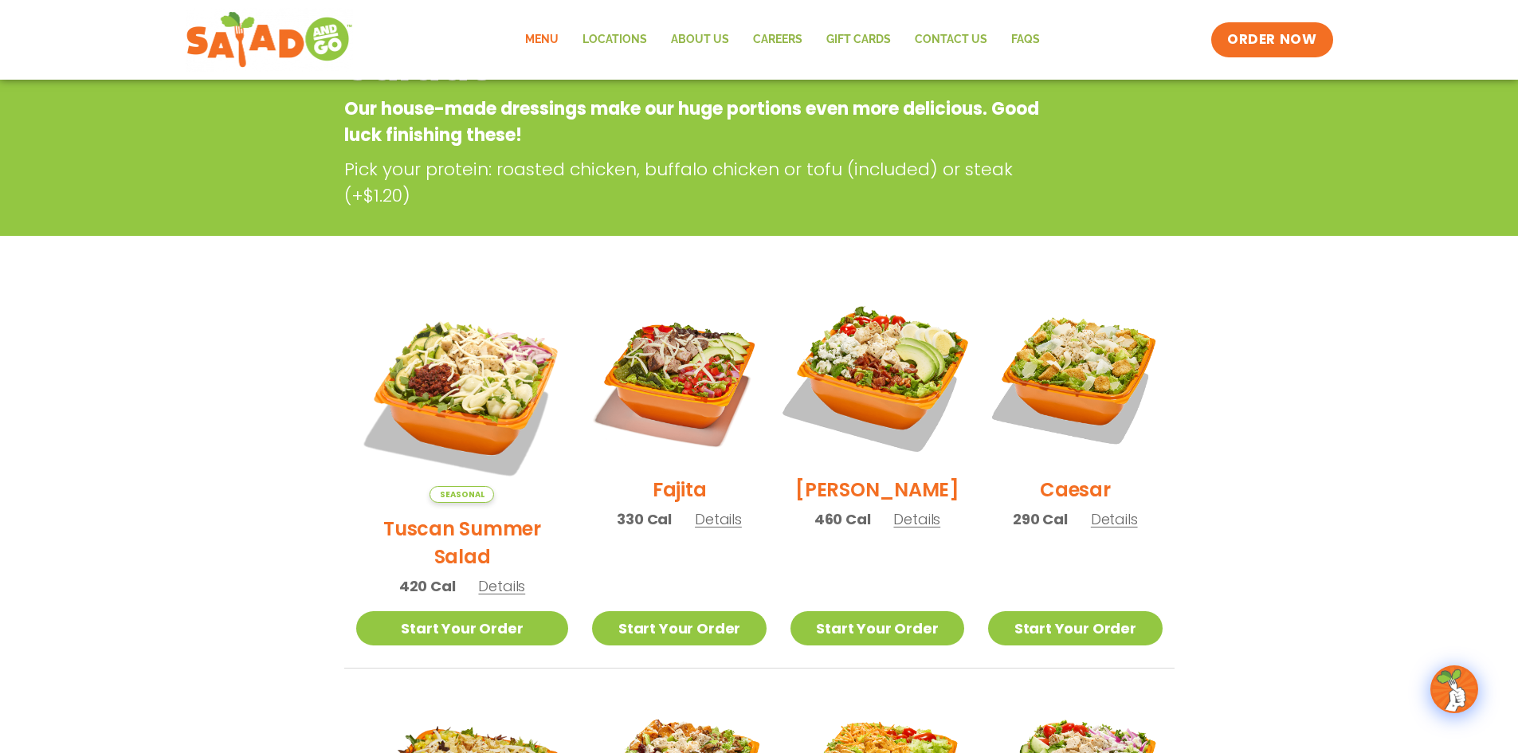
click at [870, 388] on img at bounding box center [877, 377] width 204 height 204
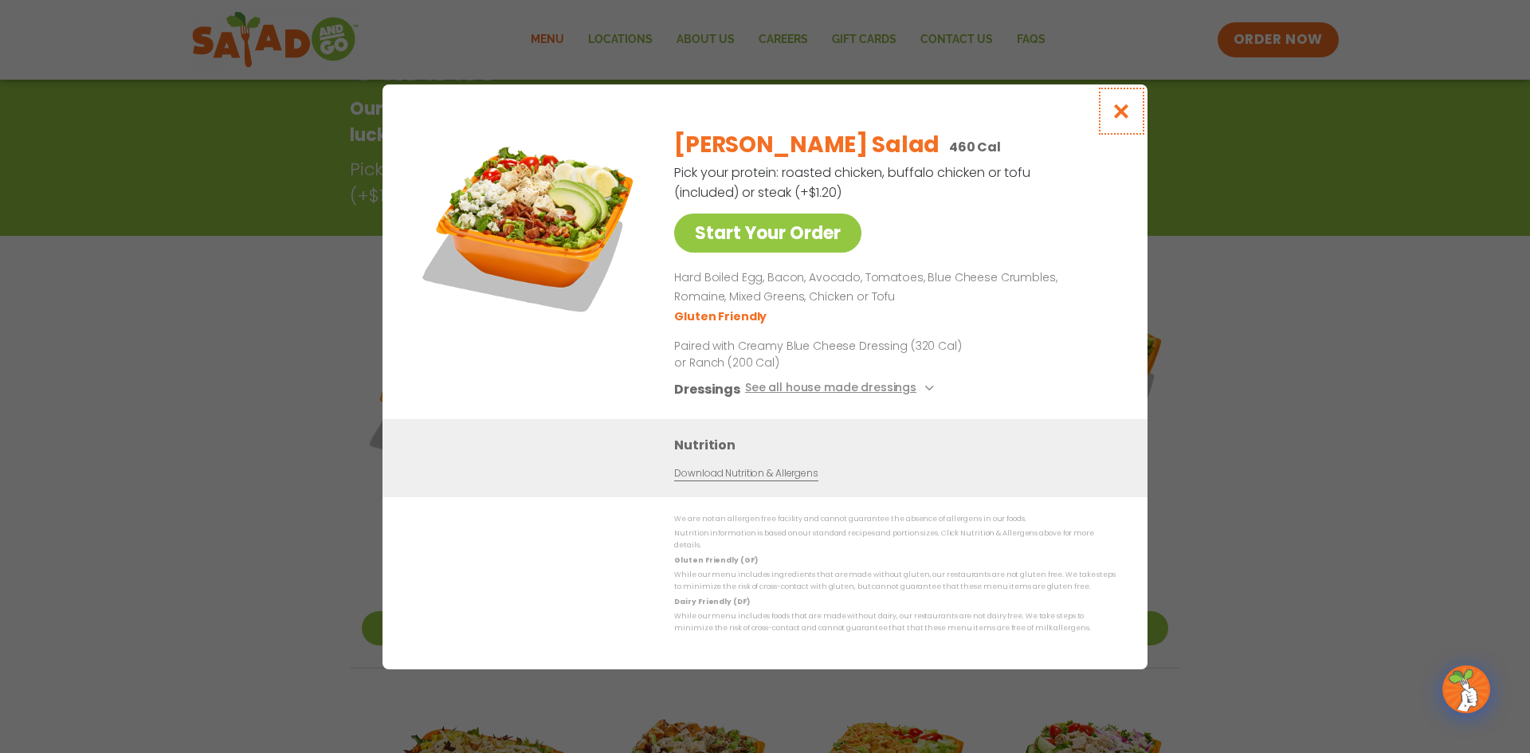
click at [1119, 111] on icon "Close modal" at bounding box center [1121, 111] width 20 height 17
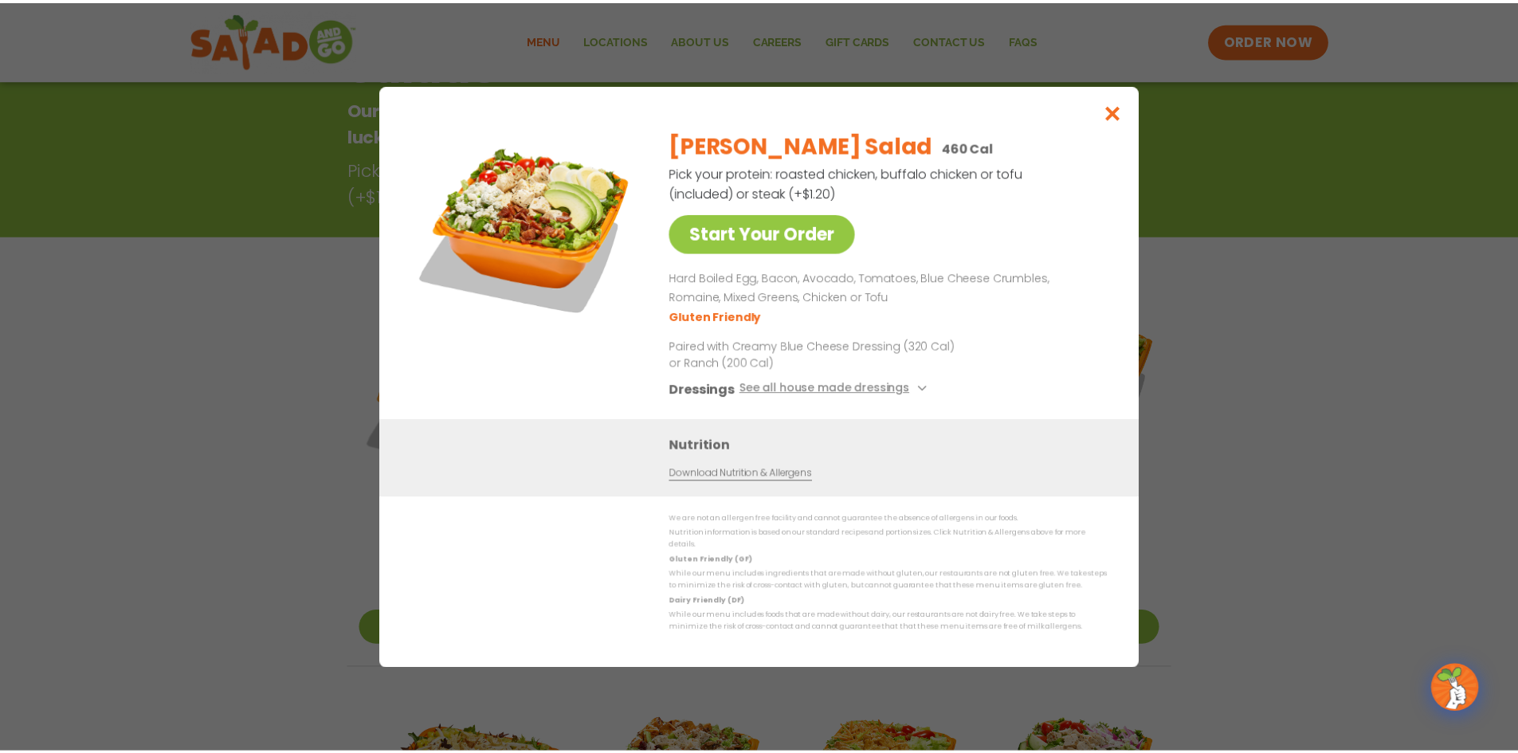
scroll to position [256, 0]
